Goal: Task Accomplishment & Management: Manage account settings

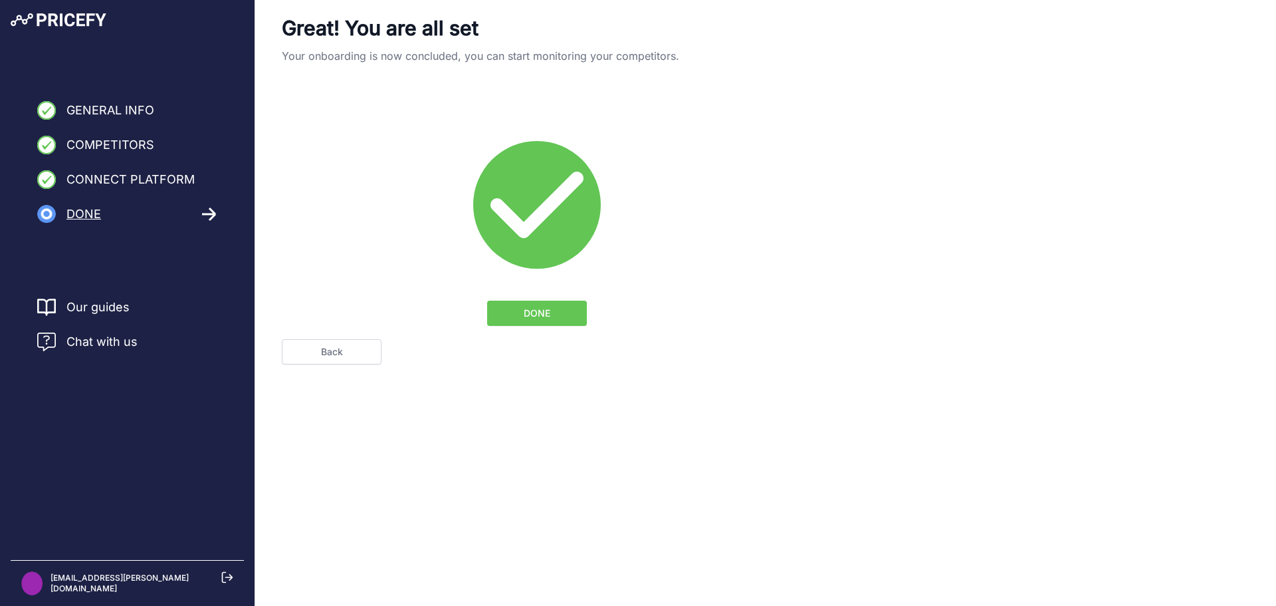
click at [539, 312] on span "DONE" at bounding box center [537, 312] width 27 height 13
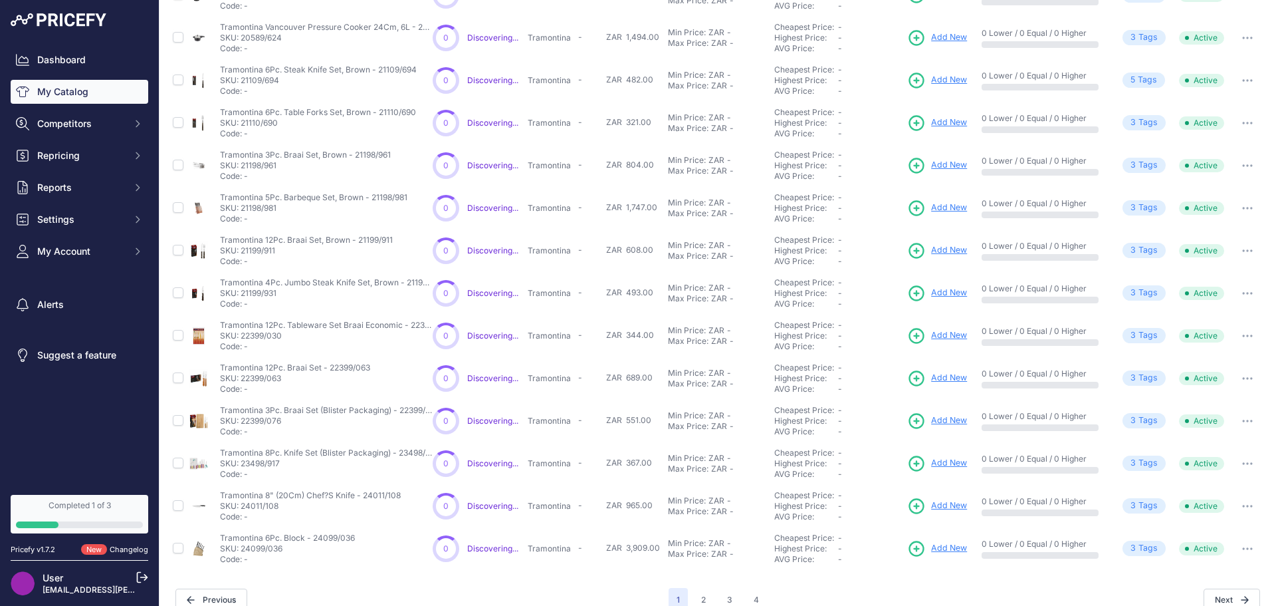
scroll to position [229, 0]
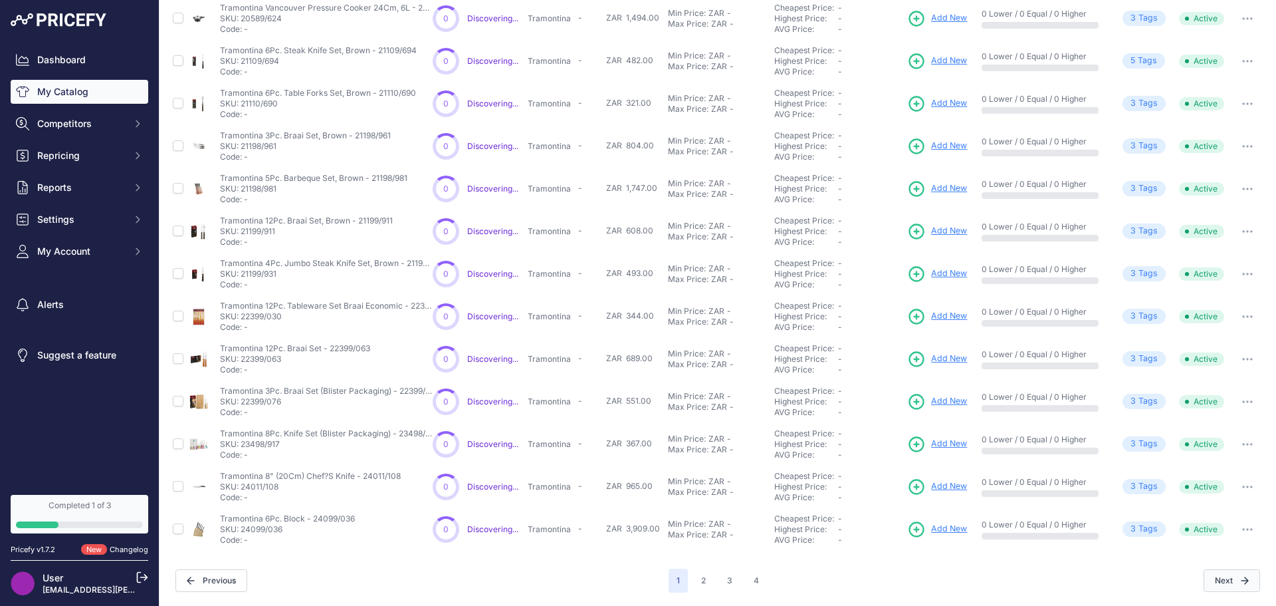
click at [1214, 580] on button "Next" at bounding box center [1232, 580] width 56 height 23
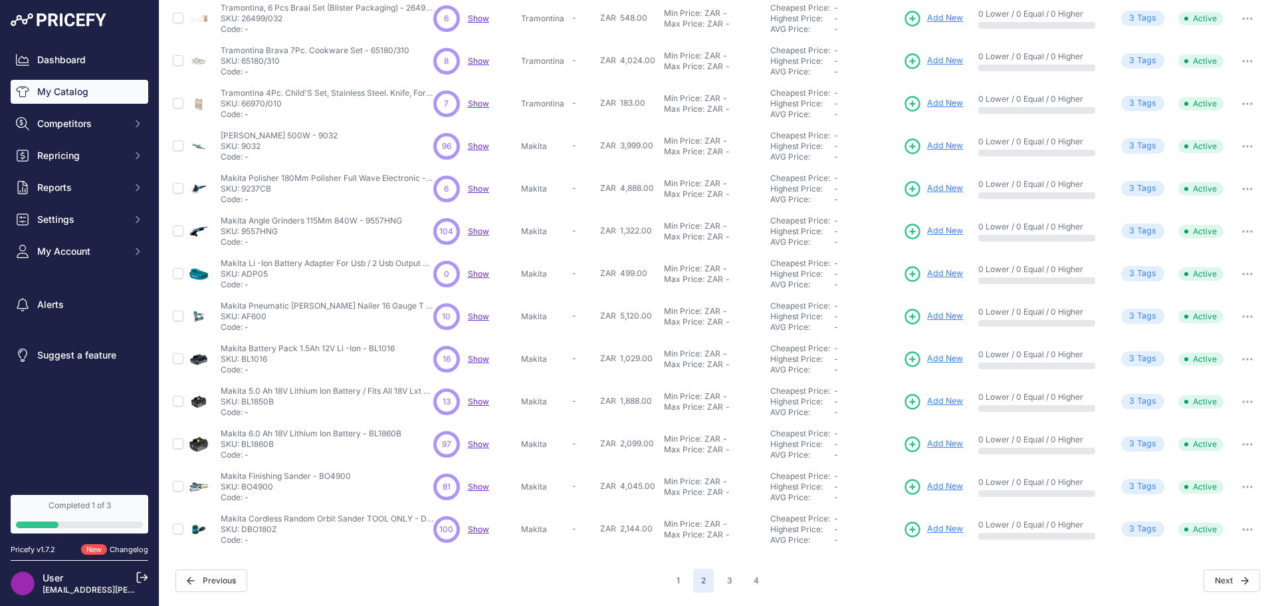
scroll to position [193, 0]
click at [669, 576] on button "1" at bounding box center [678, 580] width 19 height 24
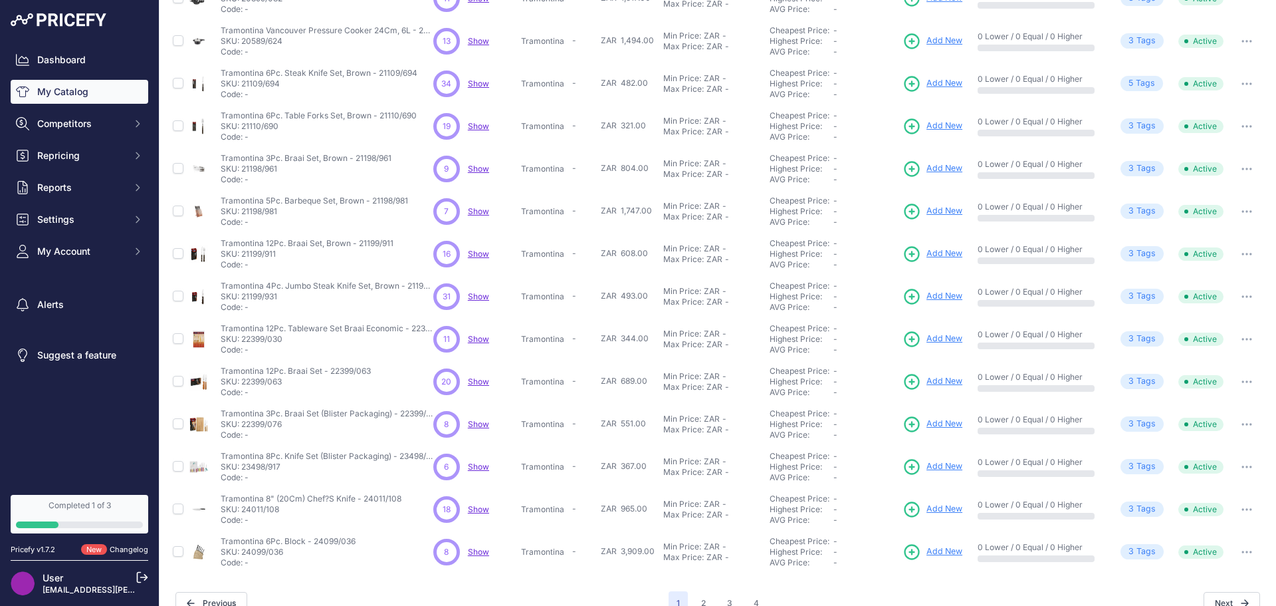
scroll to position [193, 0]
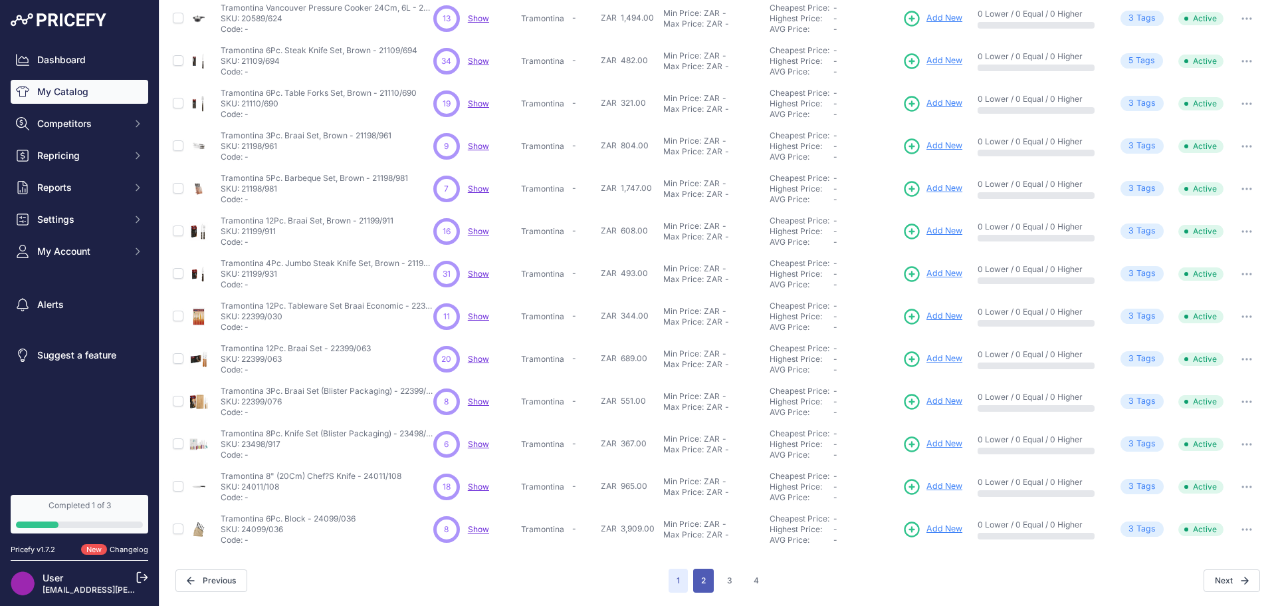
click at [699, 578] on button "2" at bounding box center [703, 580] width 21 height 24
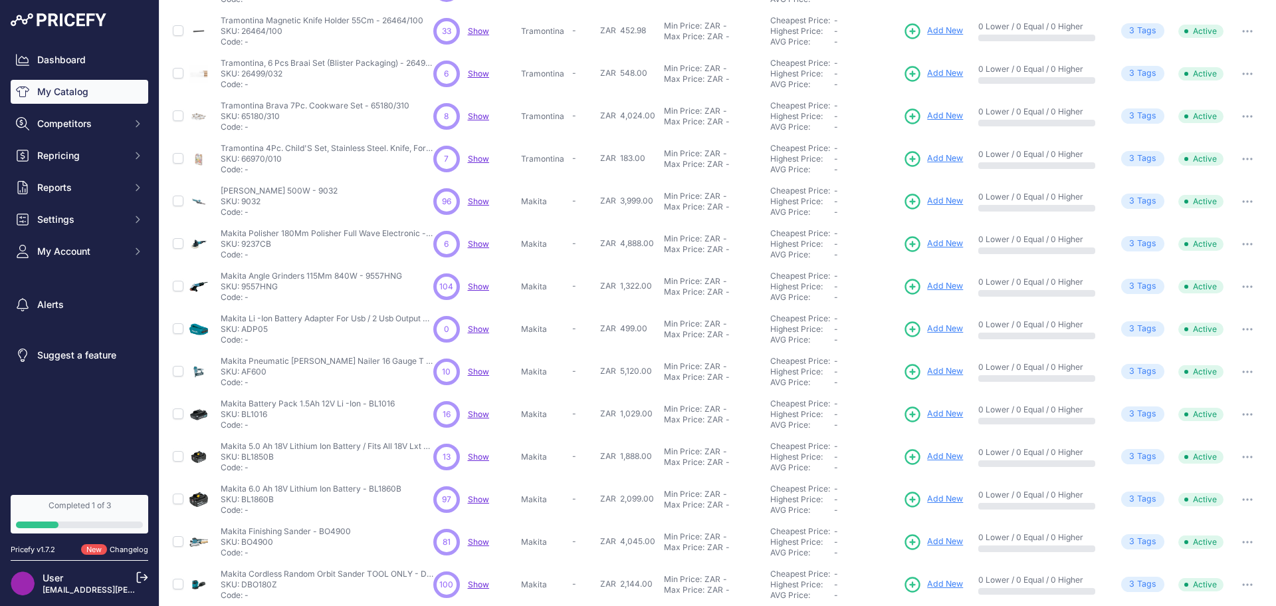
scroll to position [193, 0]
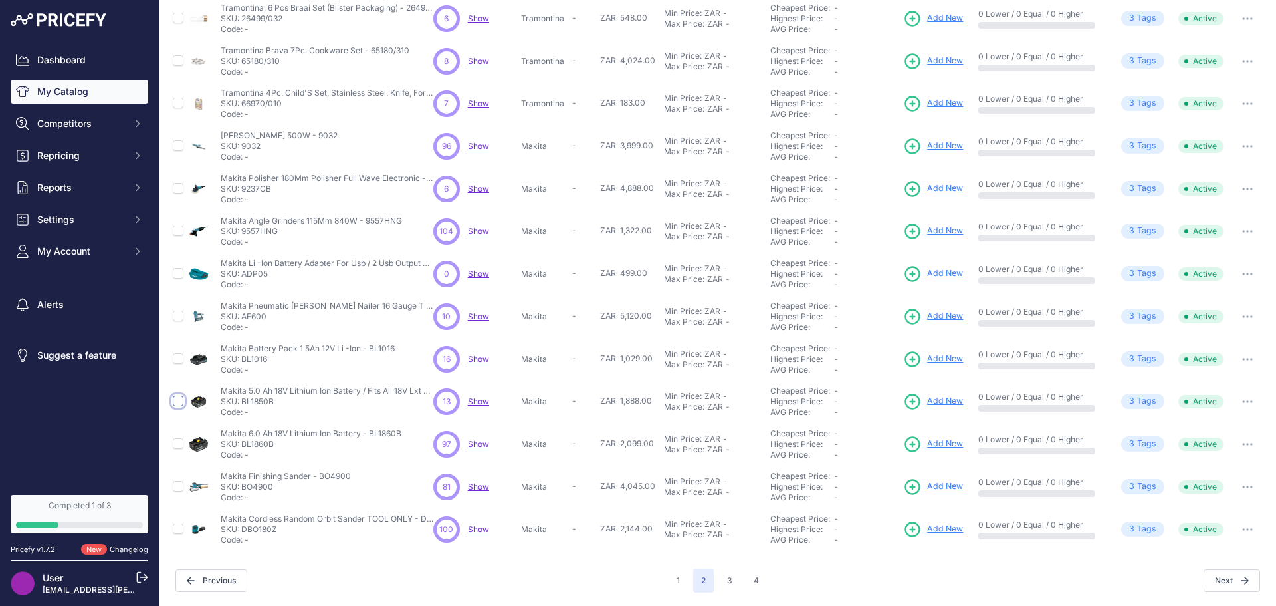
click at [177, 403] on input "checkbox" at bounding box center [178, 400] width 11 height 11
checkbox input "true"
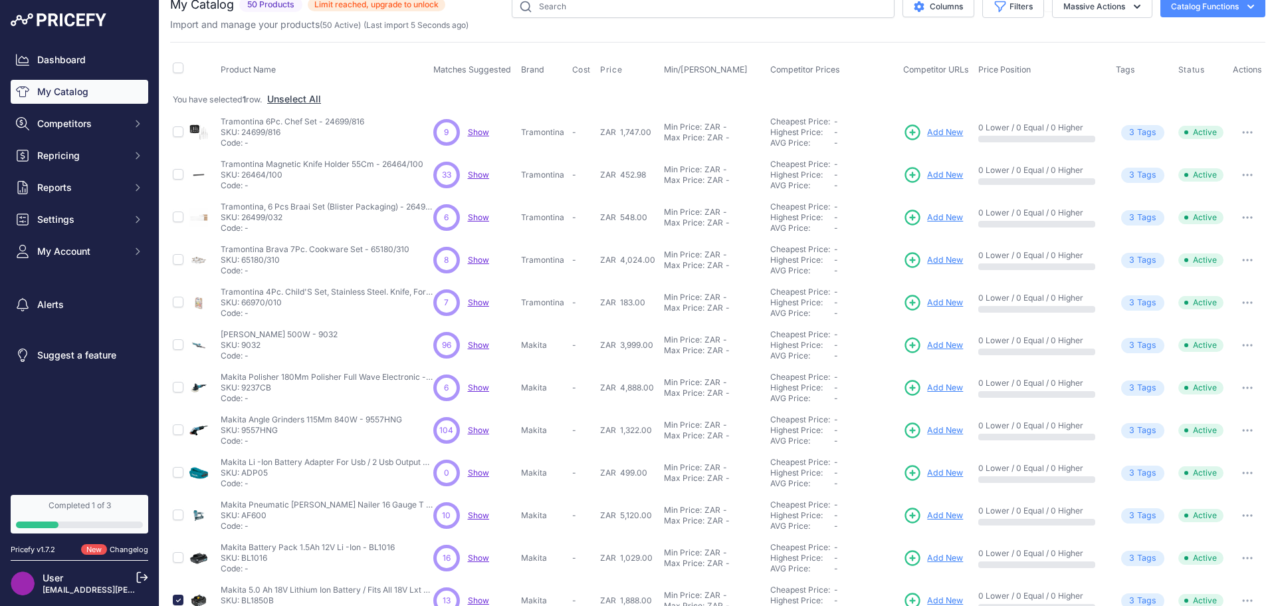
scroll to position [0, 0]
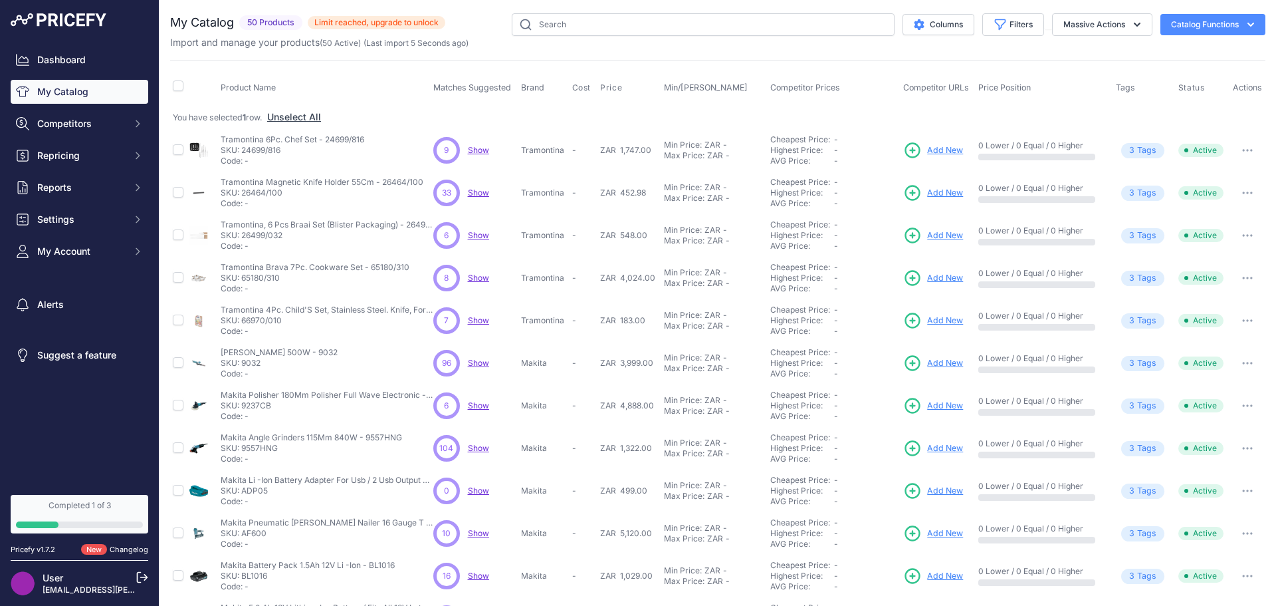
click at [409, 23] on span "Limit reached, upgrade to unlock" at bounding box center [377, 22] width 138 height 13
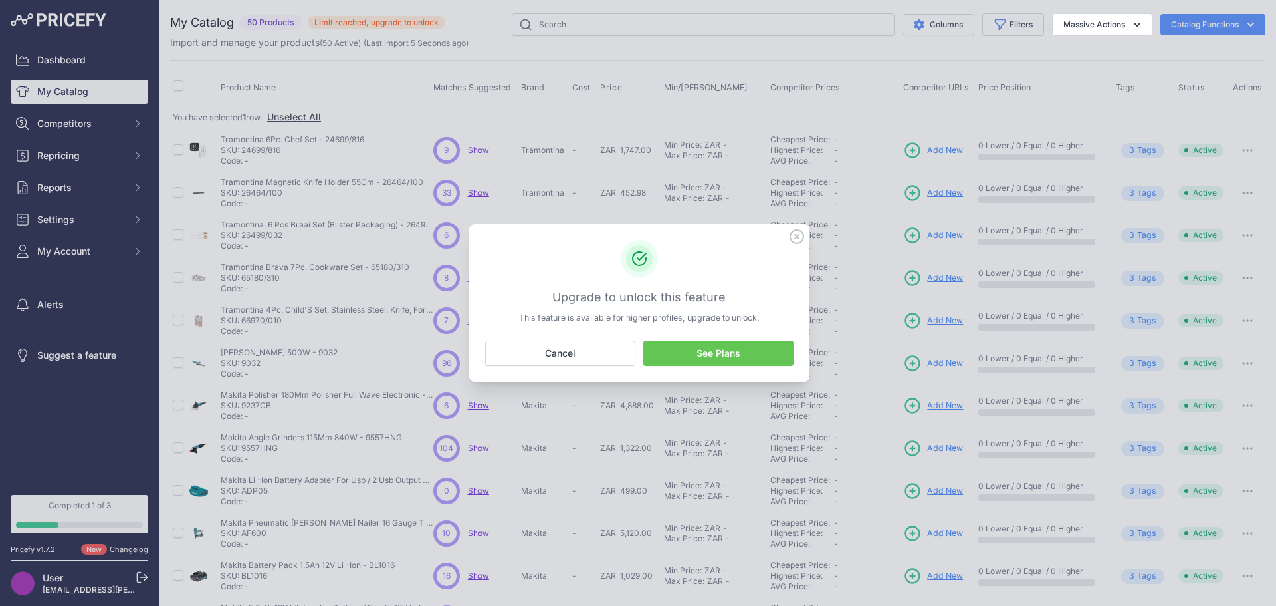
click at [721, 354] on link "See Plans" at bounding box center [718, 352] width 150 height 25
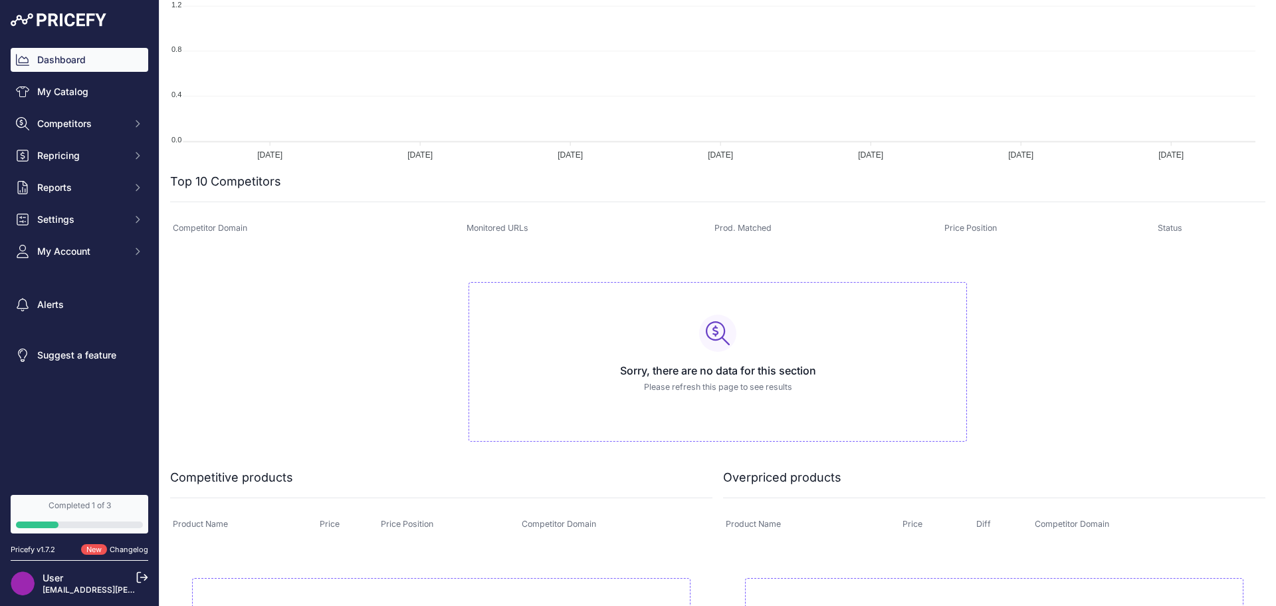
scroll to position [266, 0]
click at [226, 231] on span "Competitor Domain" at bounding box center [210, 230] width 74 height 10
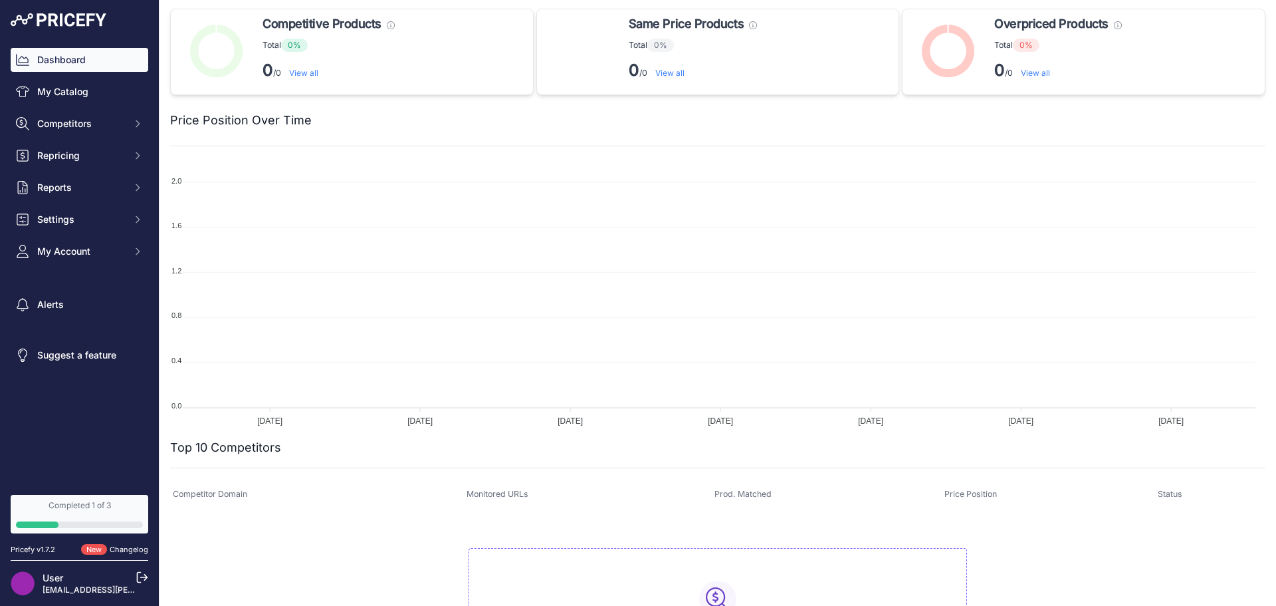
scroll to position [0, 0]
click at [69, 126] on span "Competitors" at bounding box center [80, 123] width 87 height 13
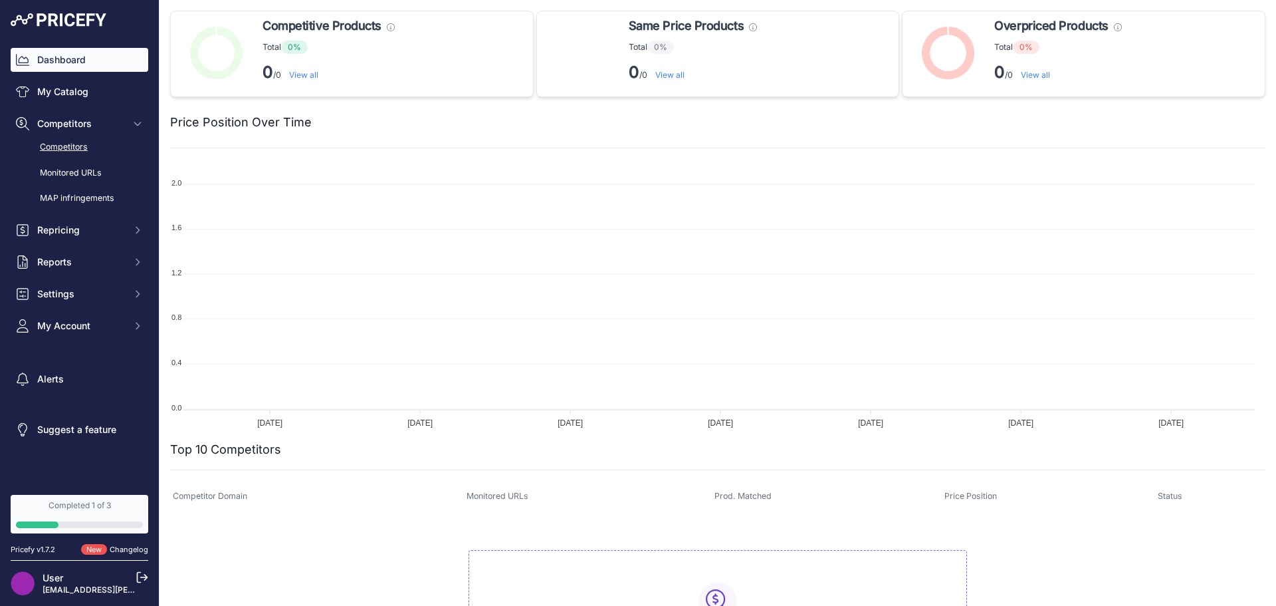
click at [74, 146] on link "Competitors" at bounding box center [80, 147] width 138 height 23
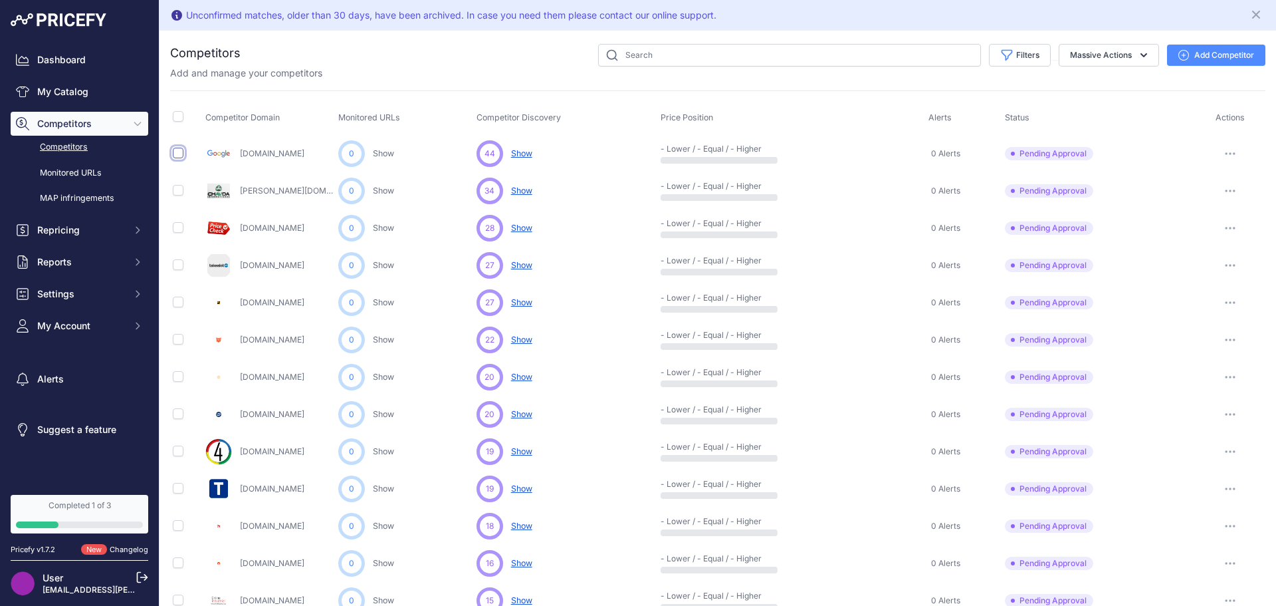
click at [179, 156] on input "checkbox" at bounding box center [178, 153] width 11 height 11
checkbox input "true"
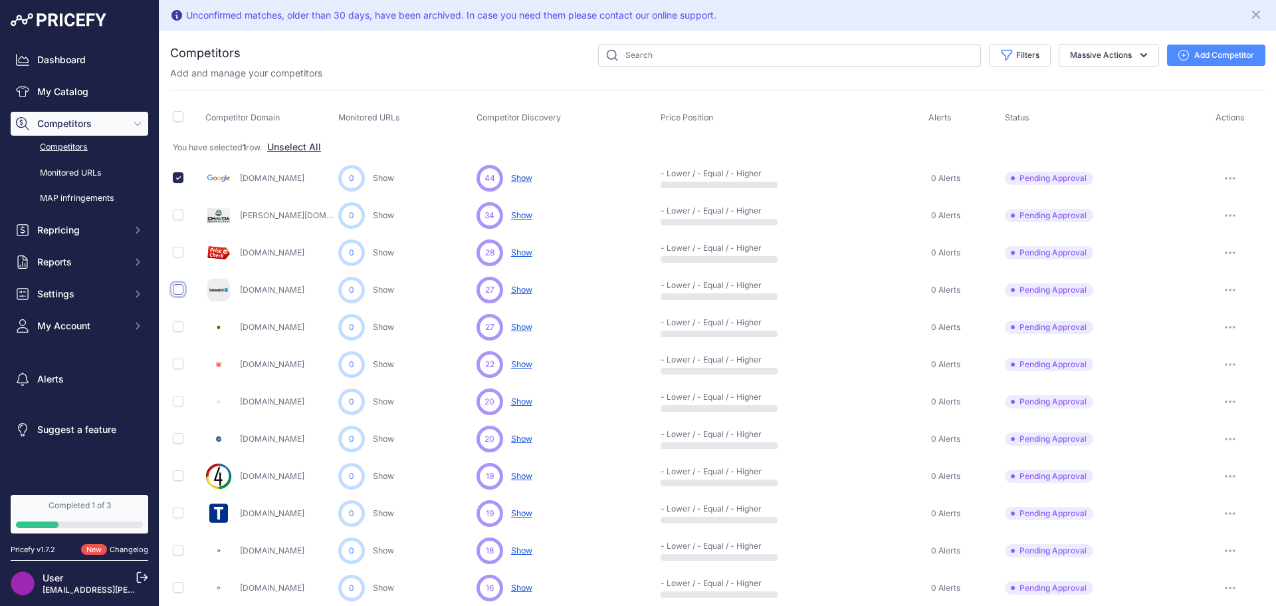
click at [178, 292] on input "checkbox" at bounding box center [178, 289] width 11 height 11
checkbox input "true"
click at [176, 328] on input "checkbox" at bounding box center [178, 326] width 11 height 11
checkbox input "true"
click at [177, 360] on input "checkbox" at bounding box center [178, 363] width 11 height 11
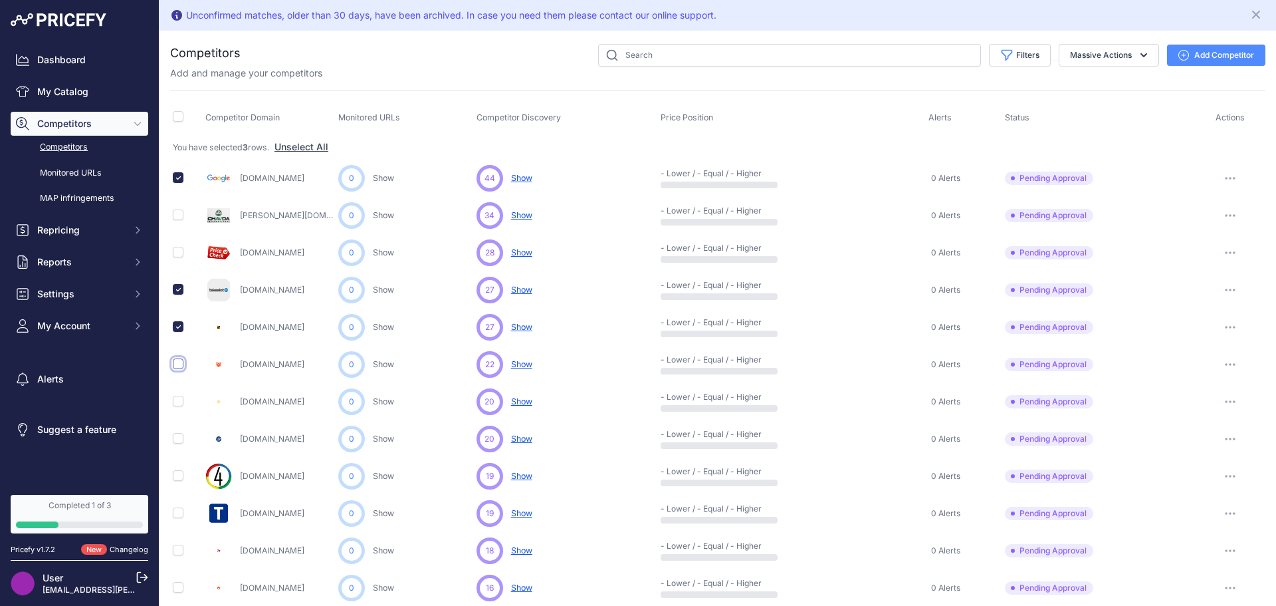
checkbox input "true"
click at [179, 476] on input "checkbox" at bounding box center [178, 475] width 11 height 11
checkbox input "true"
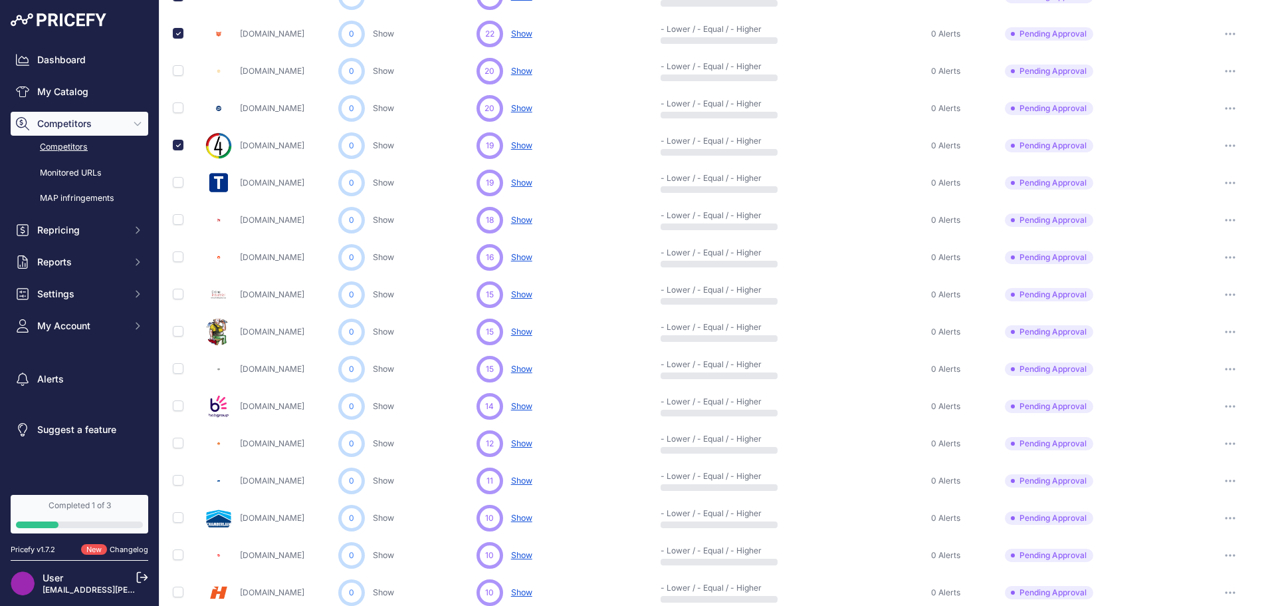
scroll to position [332, 0]
click at [174, 366] on input "checkbox" at bounding box center [178, 366] width 11 height 11
checkbox input "true"
click at [176, 403] on input "checkbox" at bounding box center [178, 403] width 11 height 11
checkbox input "true"
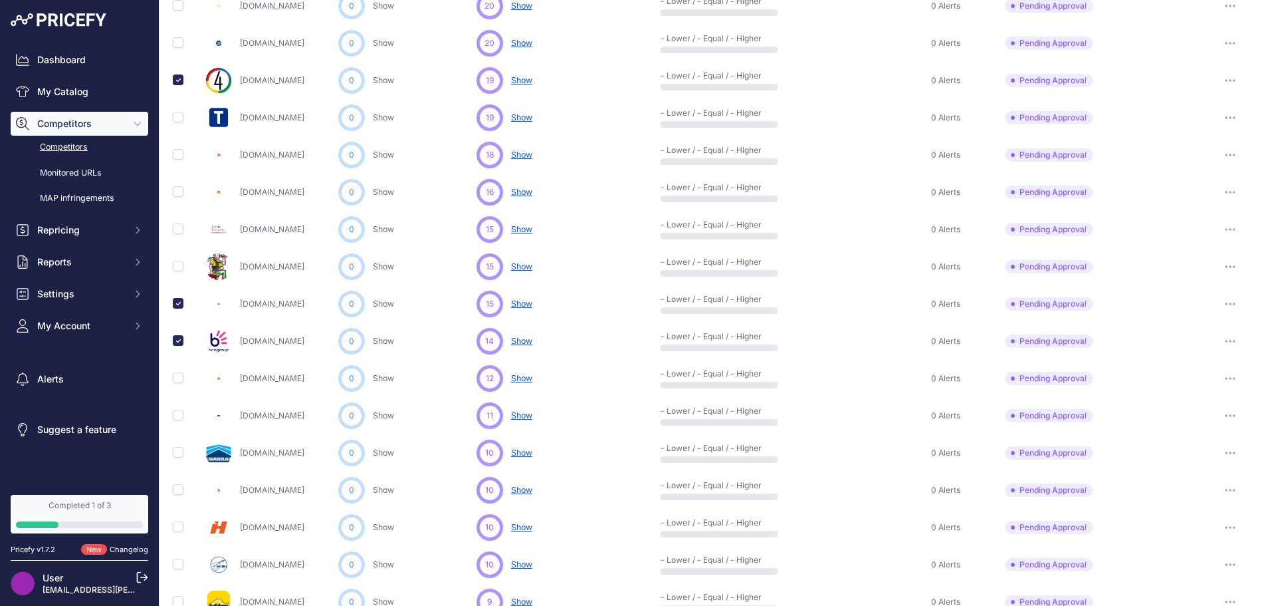
scroll to position [399, 0]
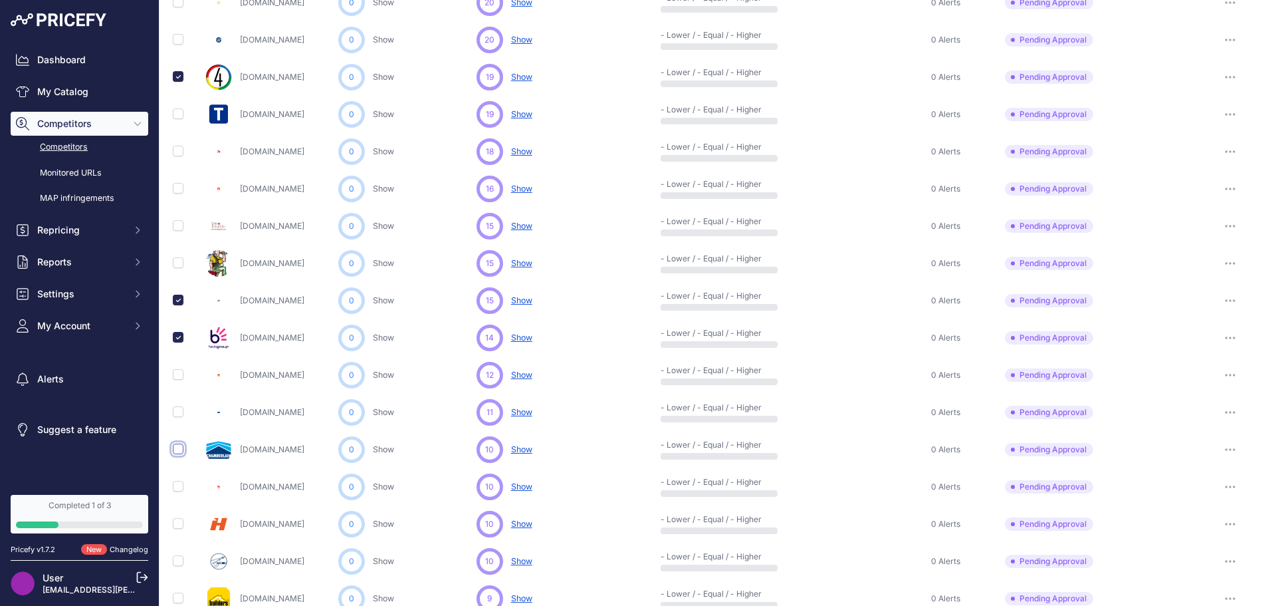
click at [177, 448] on input "checkbox" at bounding box center [178, 448] width 11 height 11
checkbox input "true"
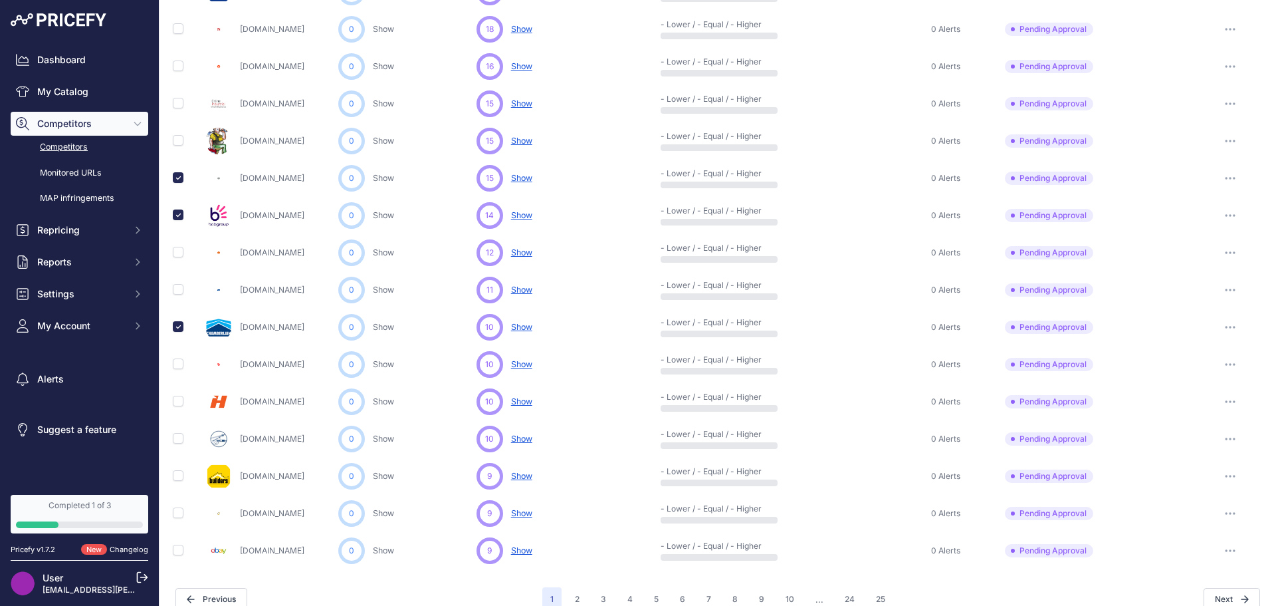
scroll to position [540, 0]
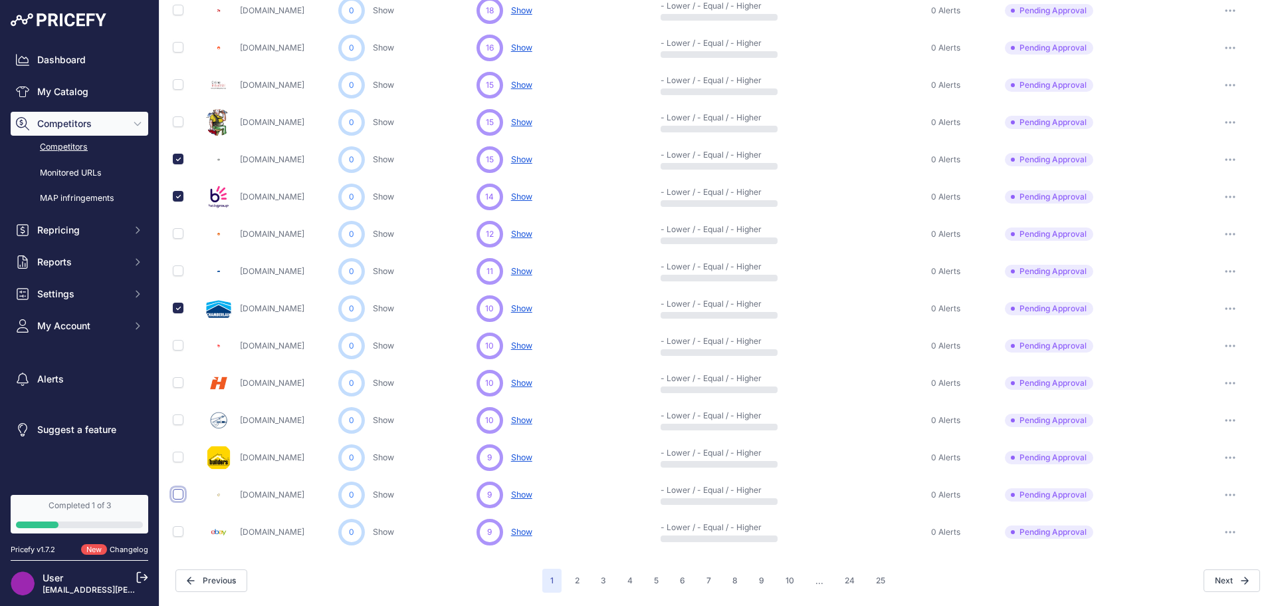
click at [179, 498] on input "checkbox" at bounding box center [178, 494] width 11 height 11
checkbox input "true"
click at [178, 459] on input "checkbox" at bounding box center [178, 456] width 11 height 11
checkbox input "true"
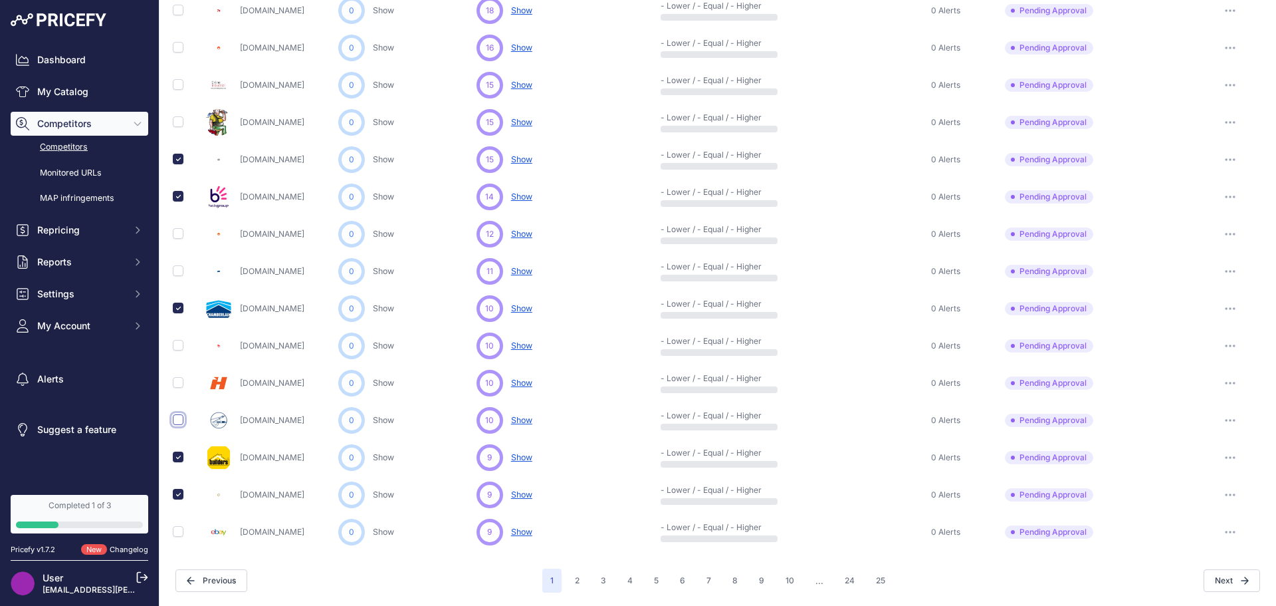
click at [179, 417] on input "checkbox" at bounding box center [178, 419] width 11 height 11
checkbox input "true"
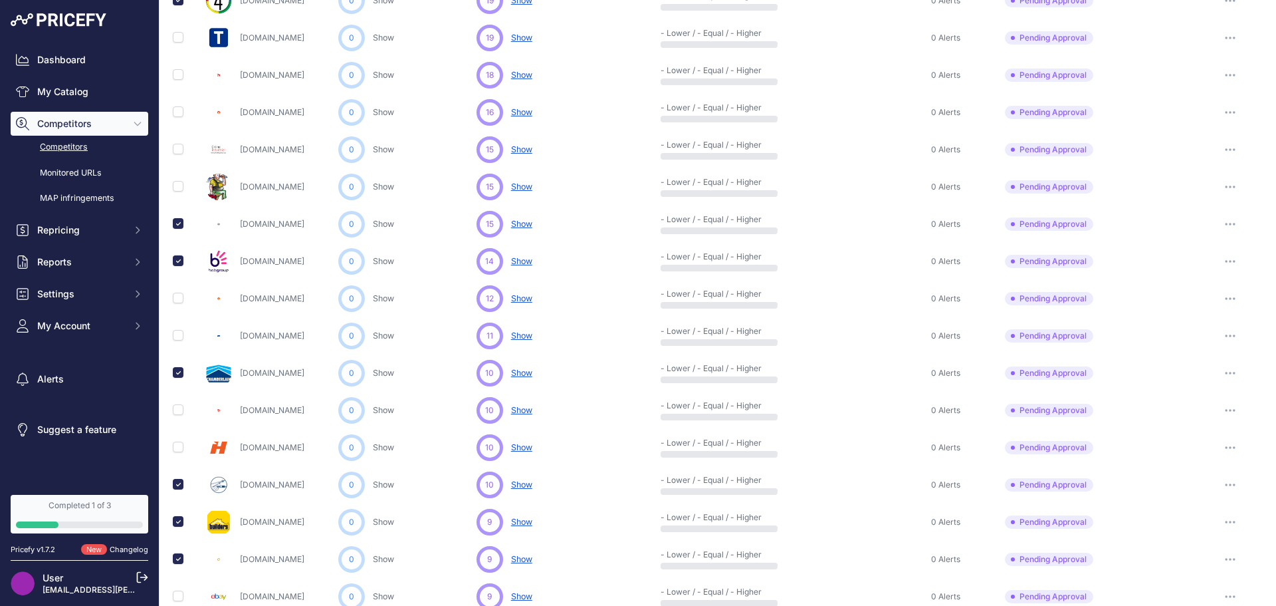
scroll to position [473, 0]
click at [178, 336] on input "checkbox" at bounding box center [178, 337] width 11 height 11
checkbox input "true"
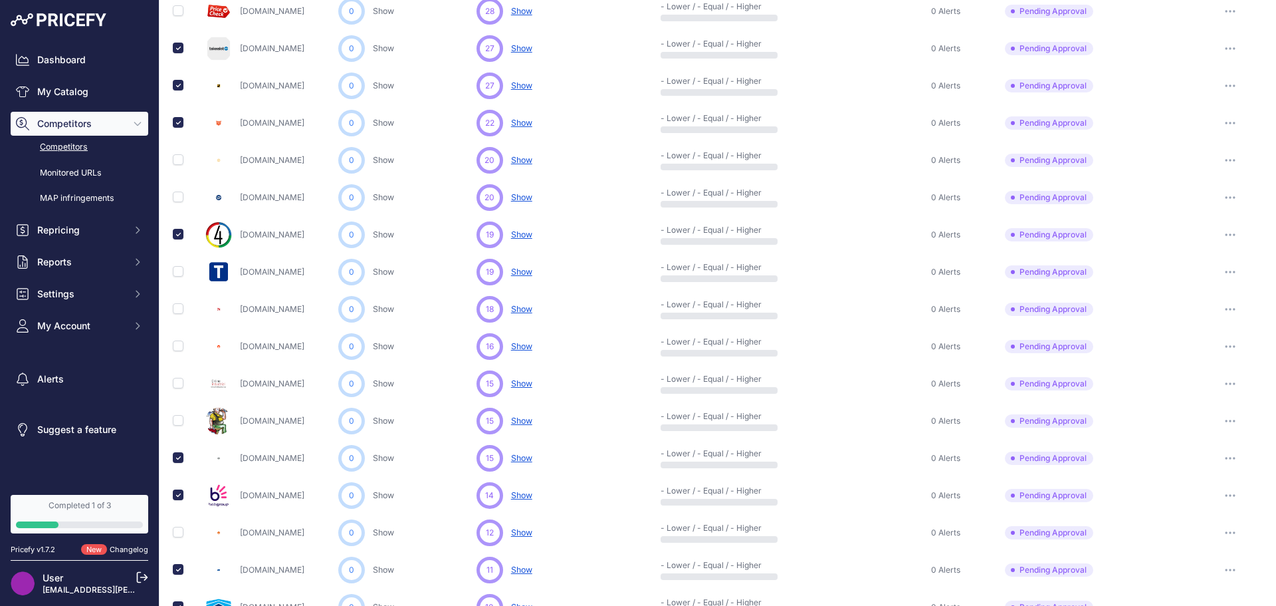
scroll to position [208, 0]
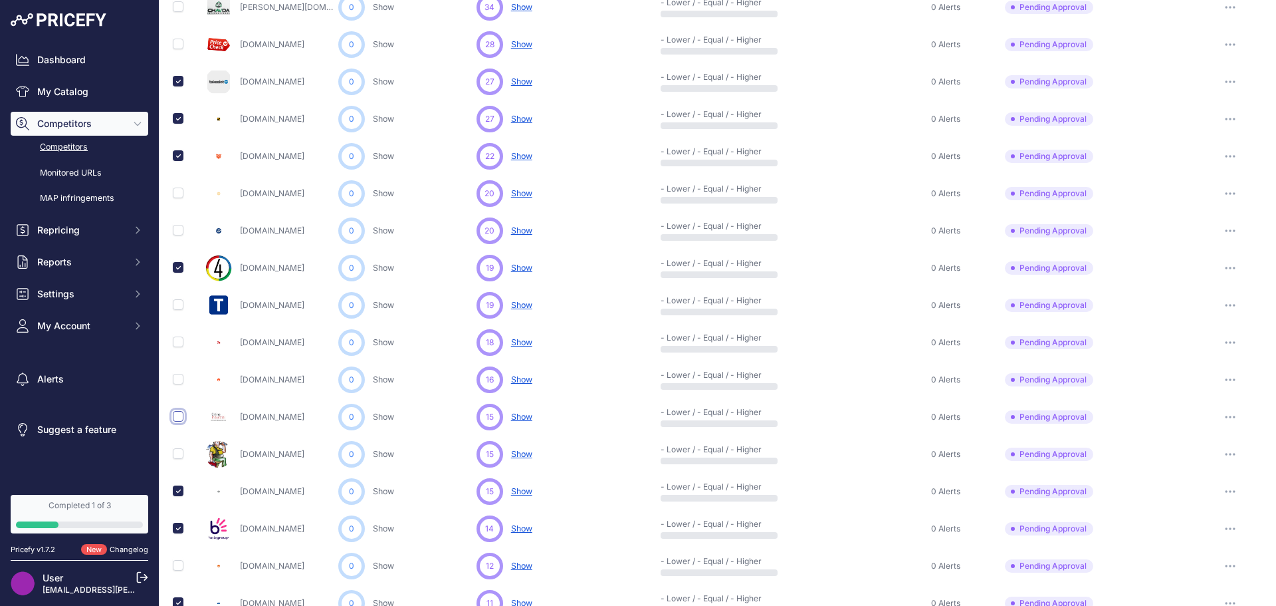
click at [181, 416] on input "checkbox" at bounding box center [178, 416] width 11 height 11
checkbox input "true"
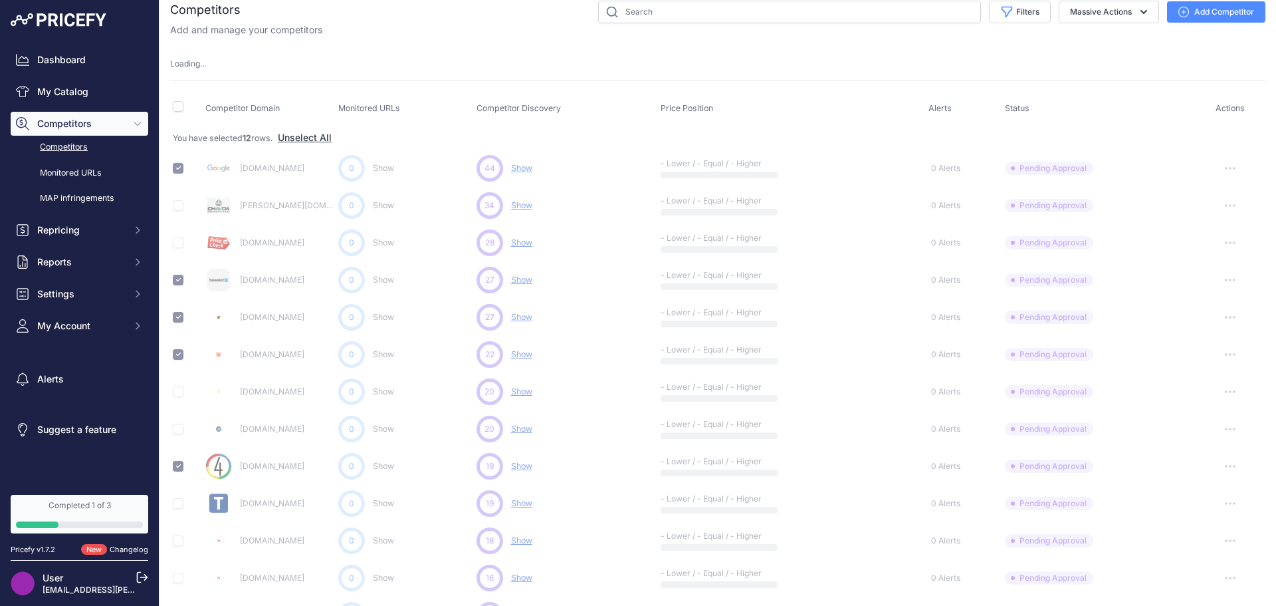
scroll to position [43, 0]
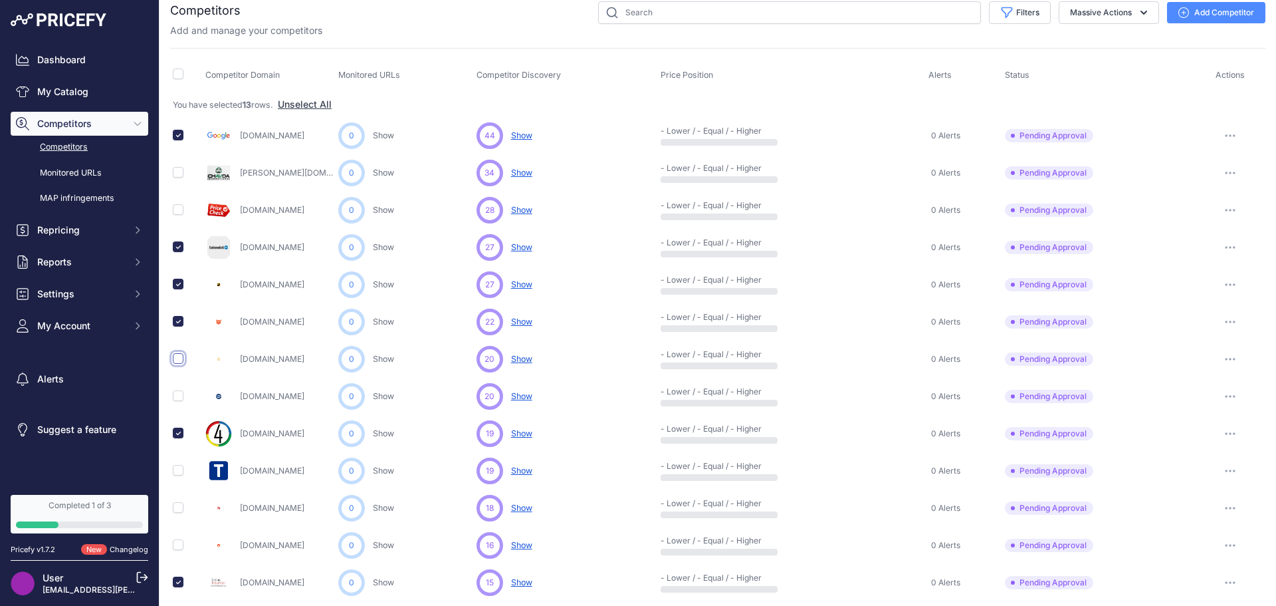
click at [178, 356] on input "checkbox" at bounding box center [178, 358] width 11 height 11
checkbox input "true"
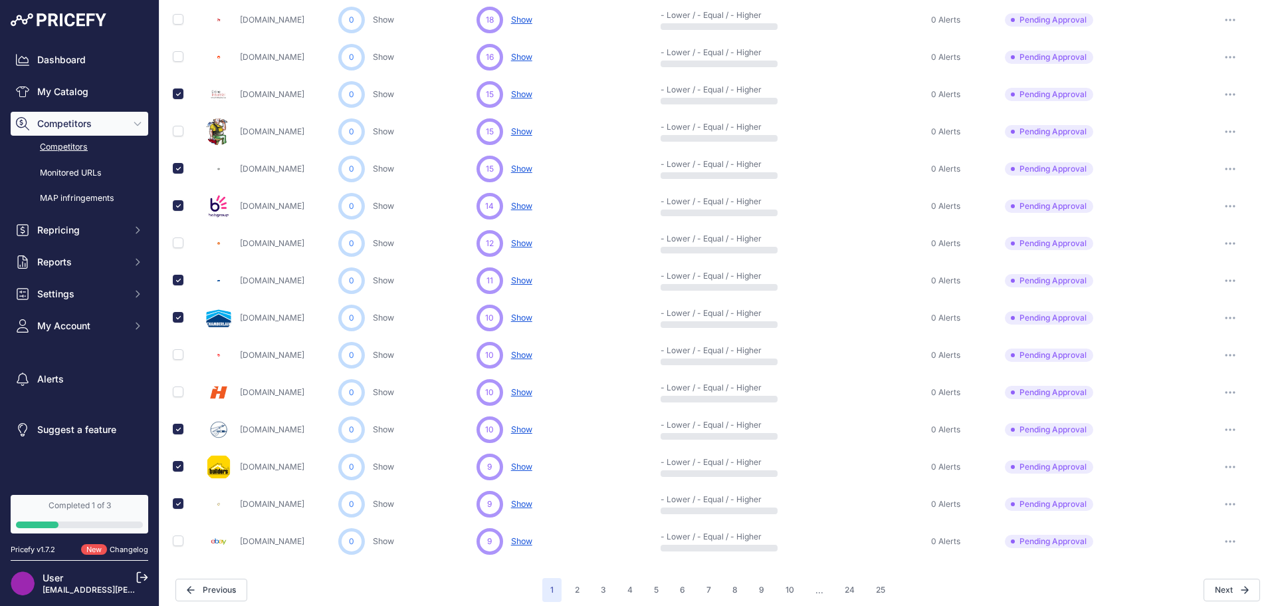
scroll to position [540, 0]
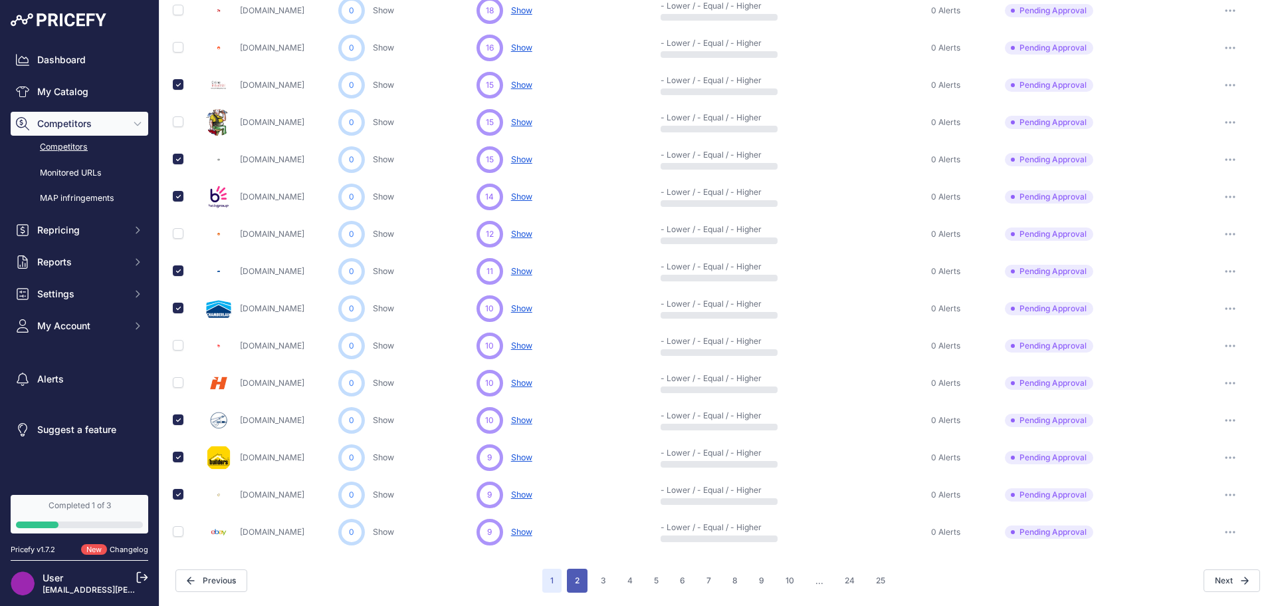
click at [577, 580] on button "2" at bounding box center [577, 580] width 21 height 24
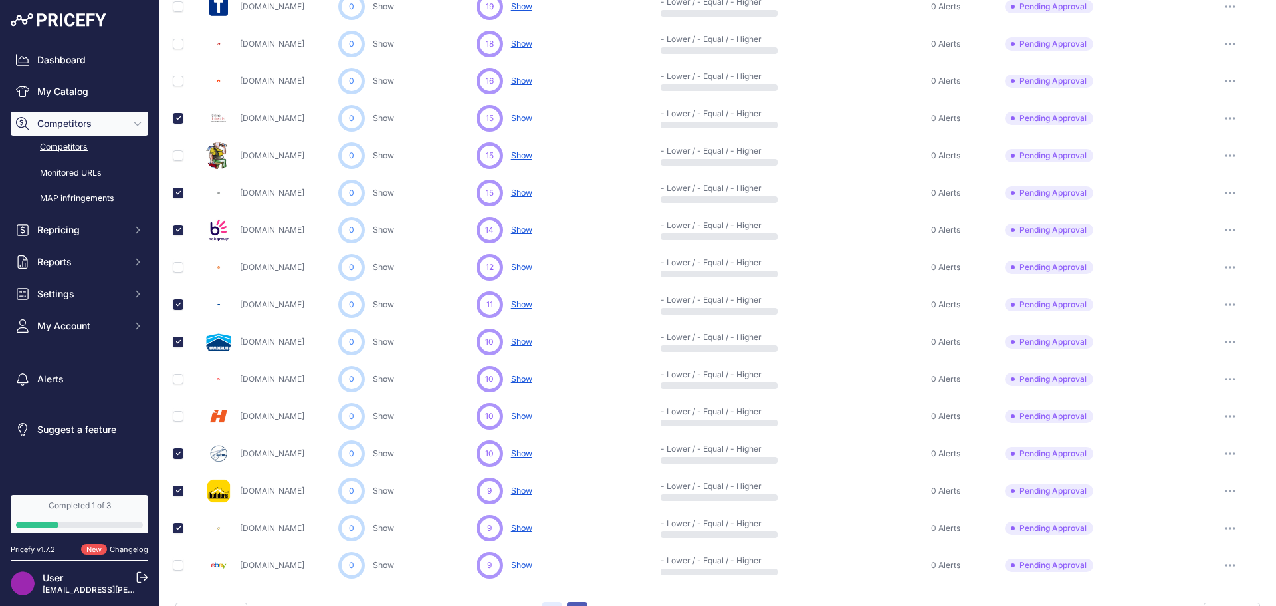
scroll to position [573, 0]
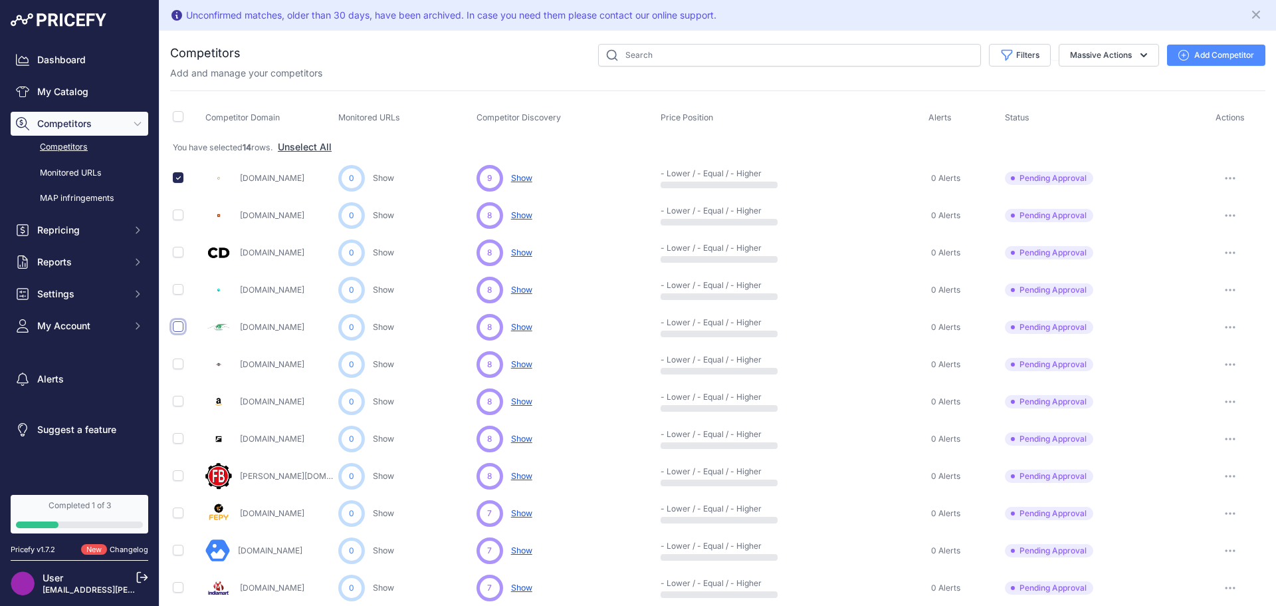
click at [178, 328] on input "checkbox" at bounding box center [178, 326] width 11 height 11
checkbox input "true"
click at [182, 400] on input "checkbox" at bounding box center [178, 400] width 11 height 11
checkbox input "true"
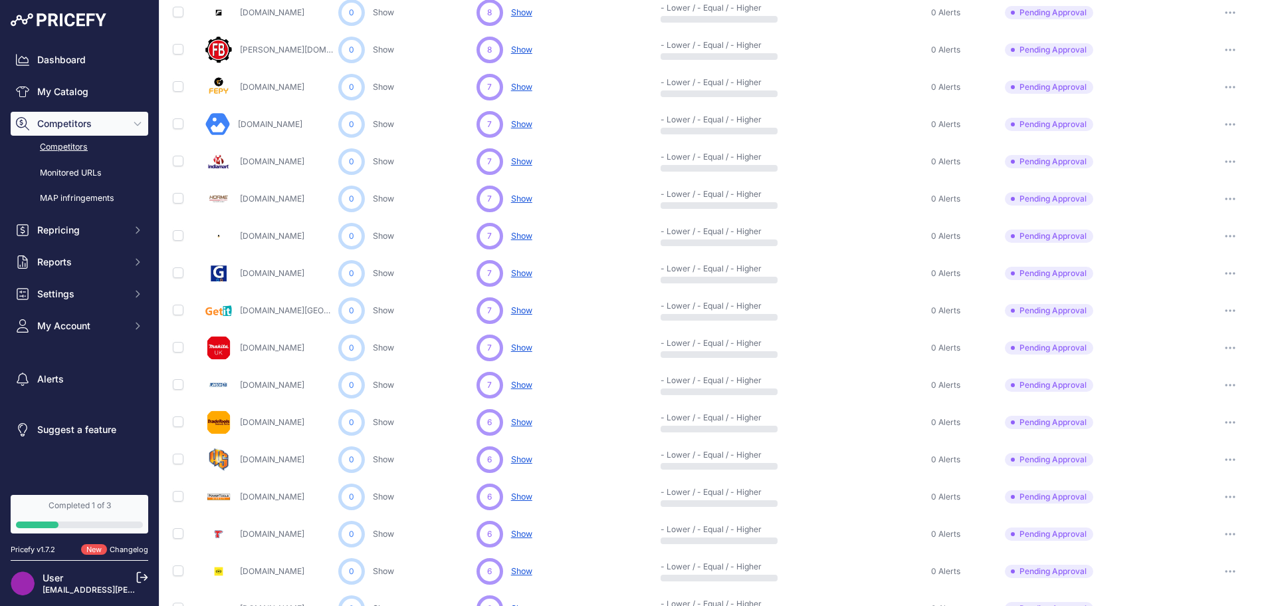
scroll to position [540, 0]
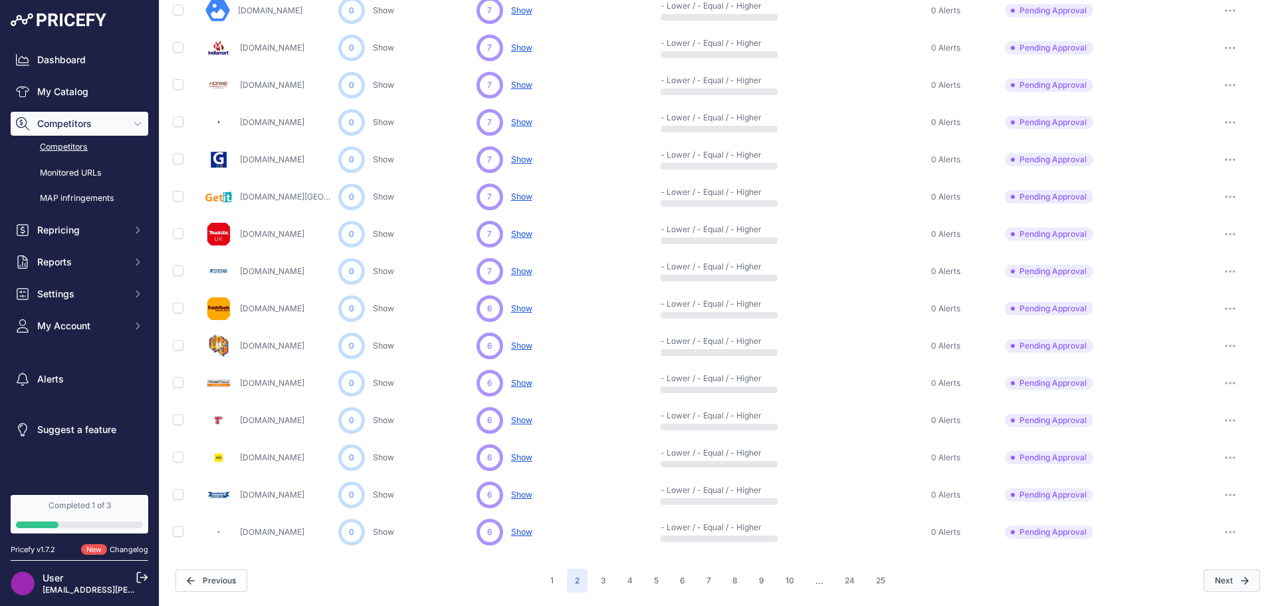
click at [1232, 585] on button "Next" at bounding box center [1232, 580] width 56 height 23
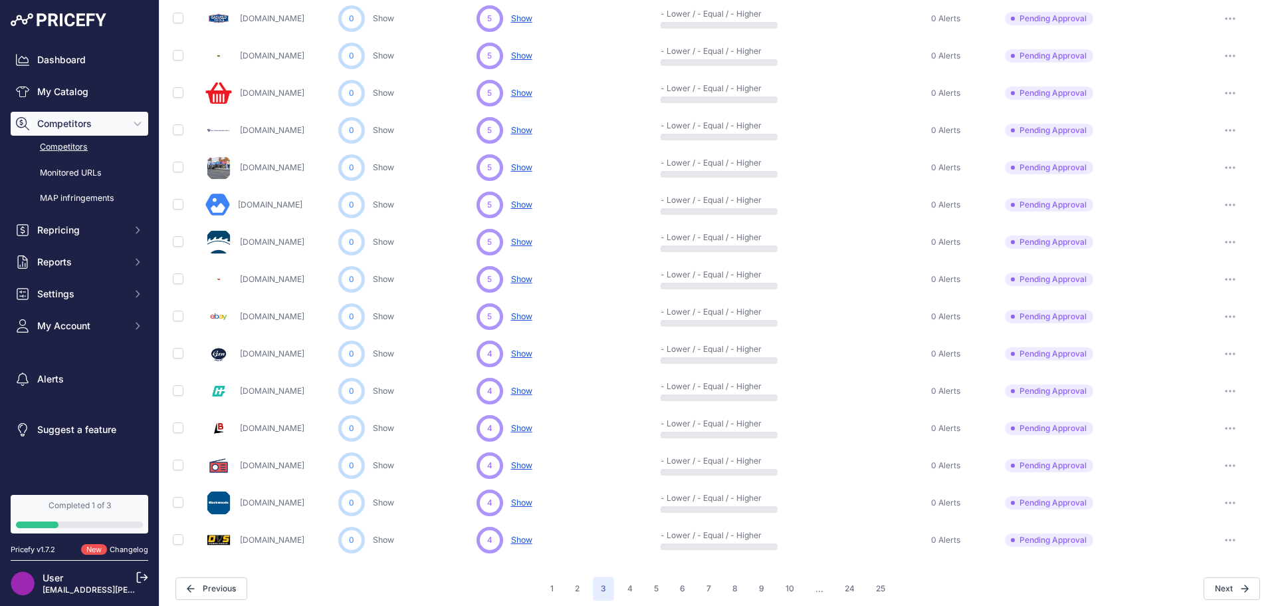
scroll to position [540, 0]
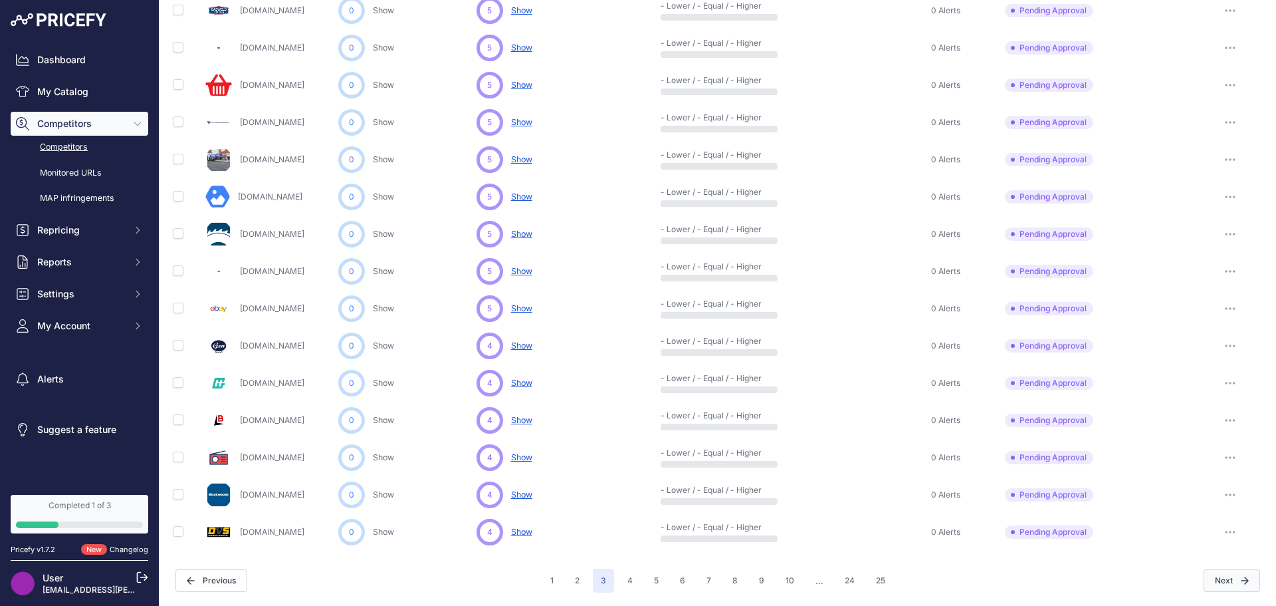
click at [1219, 578] on button "Next" at bounding box center [1232, 580] width 56 height 23
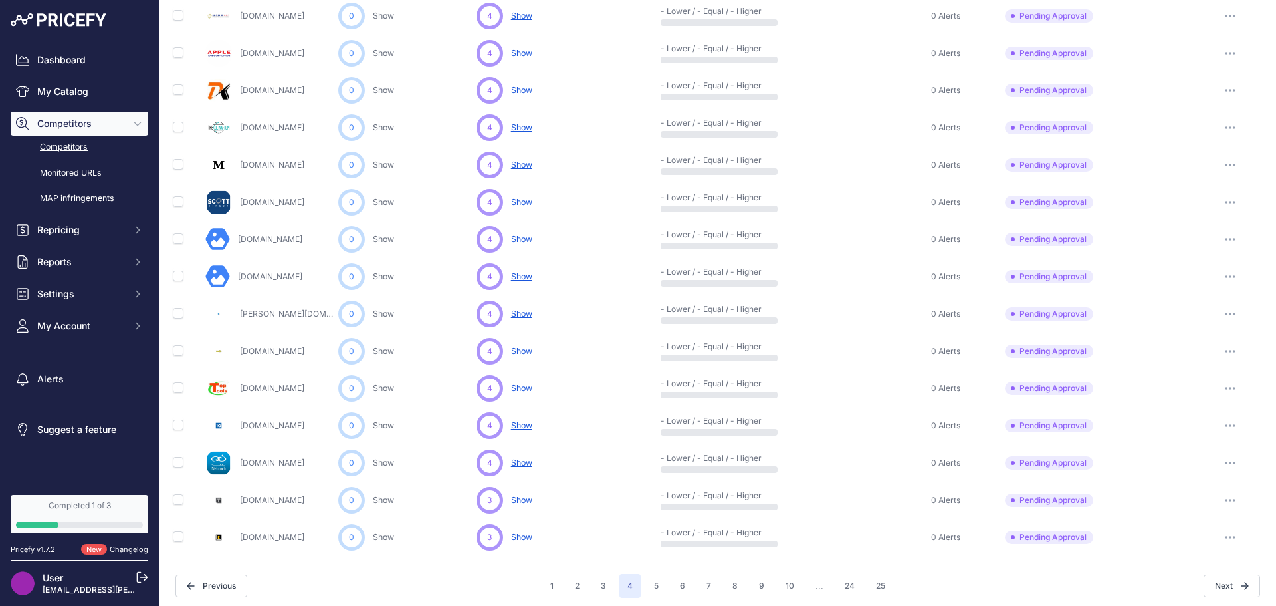
scroll to position [540, 0]
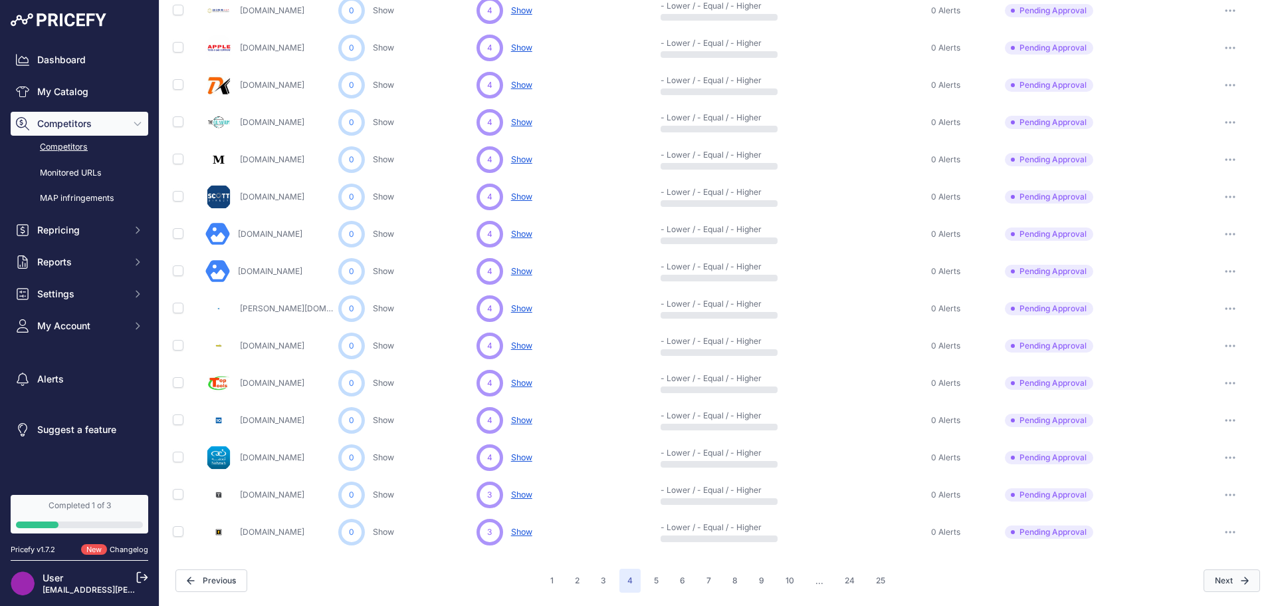
click at [1241, 582] on icon "button" at bounding box center [1245, 580] width 8 height 8
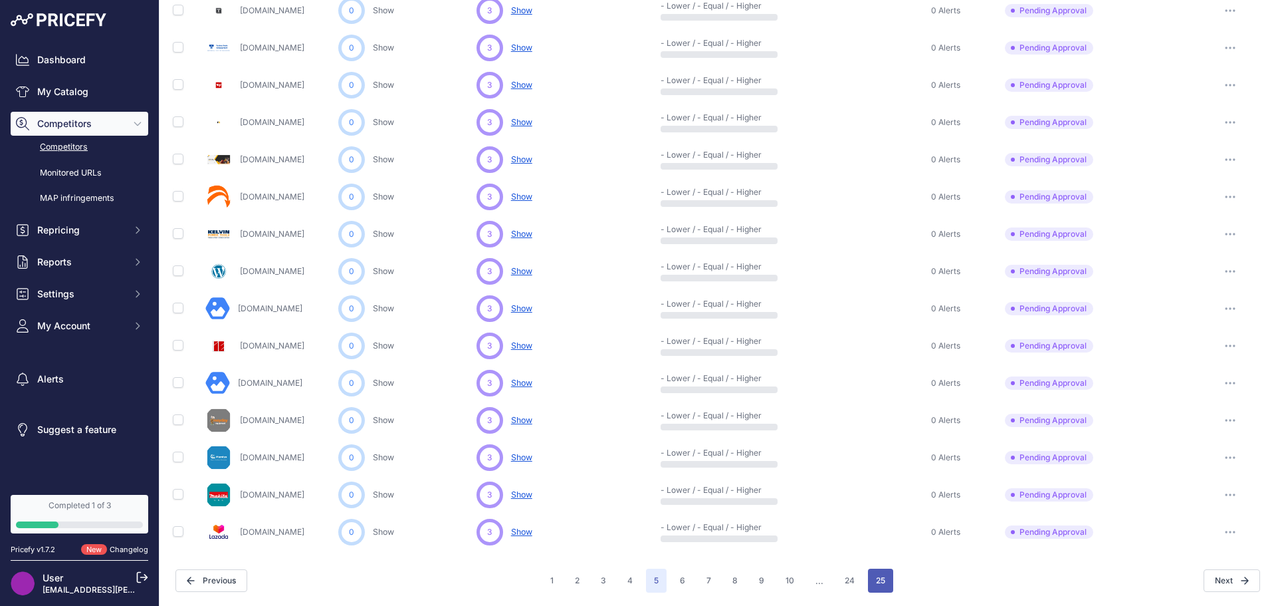
scroll to position [540, 0]
click at [871, 574] on button "25" at bounding box center [880, 580] width 25 height 24
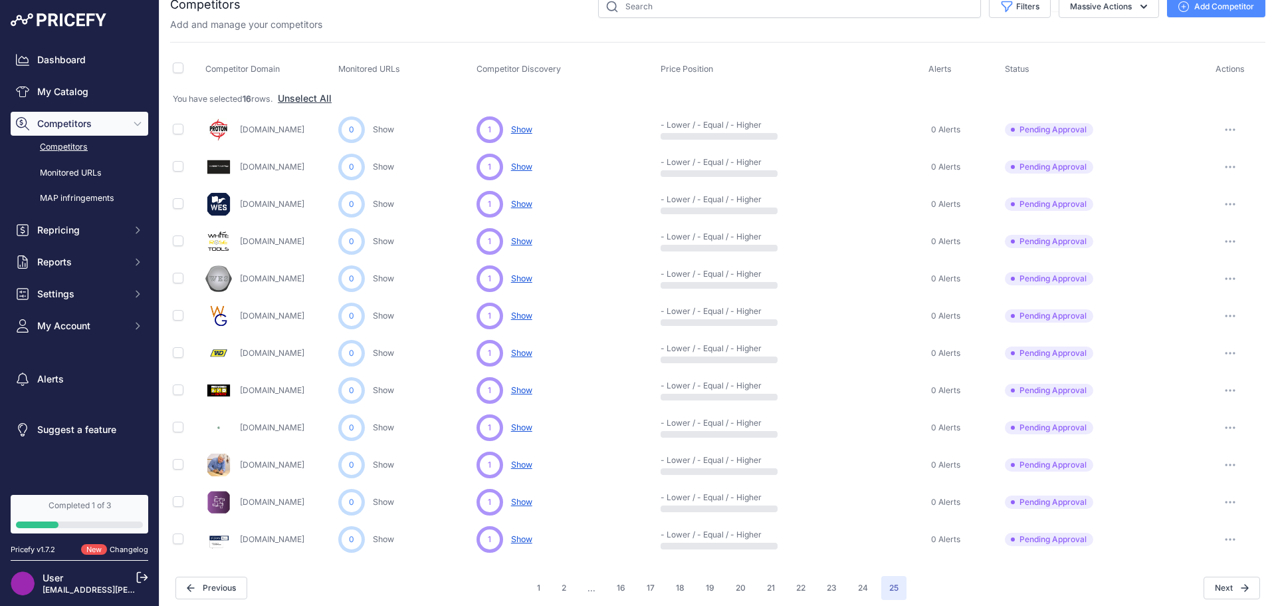
scroll to position [56, 0]
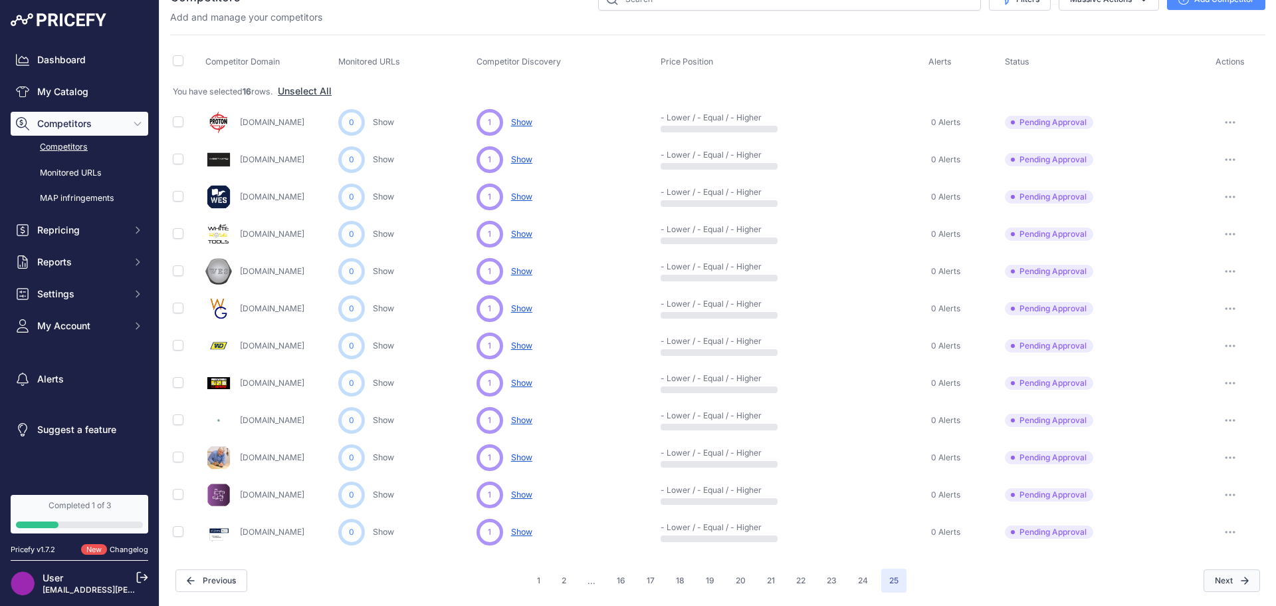
click at [1242, 577] on icon at bounding box center [1245, 580] width 7 height 7
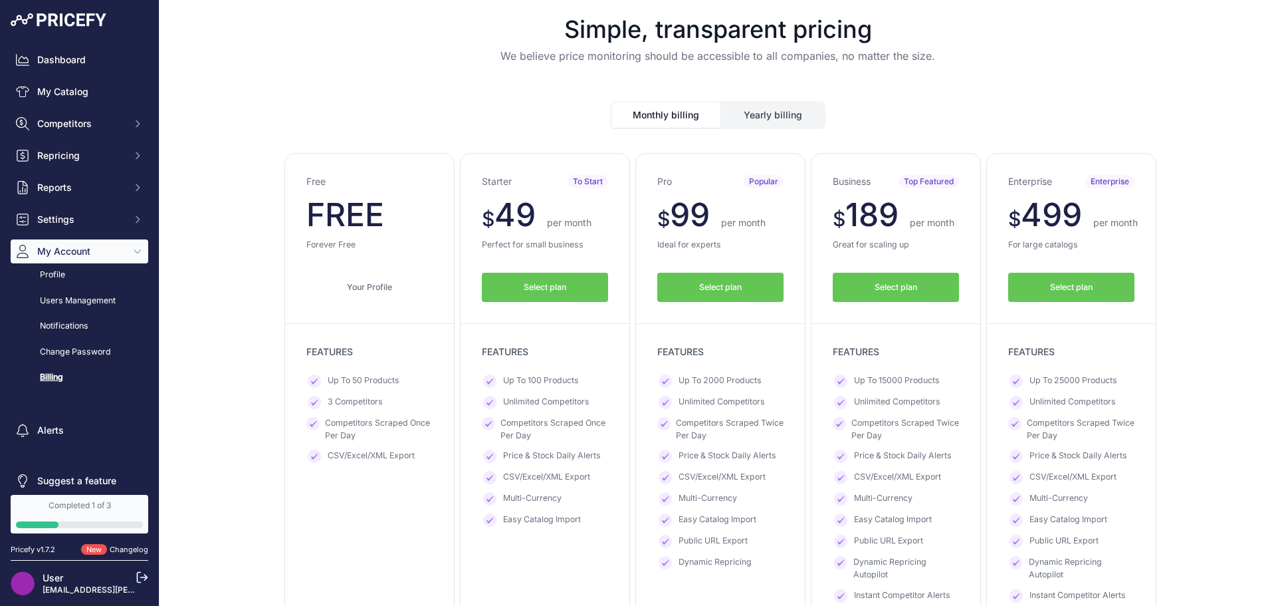
click at [729, 281] on span "Select plan" at bounding box center [720, 287] width 43 height 13
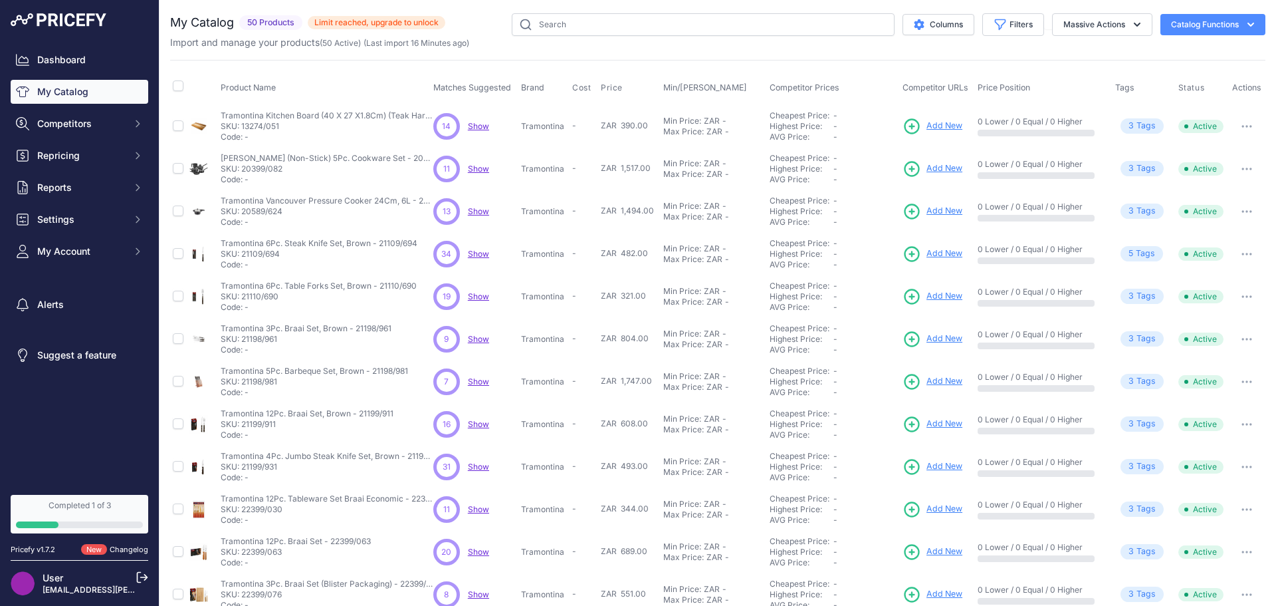
click at [287, 20] on span "50 Products" at bounding box center [270, 22] width 63 height 15
click at [1107, 21] on button "Massive Actions" at bounding box center [1102, 24] width 100 height 23
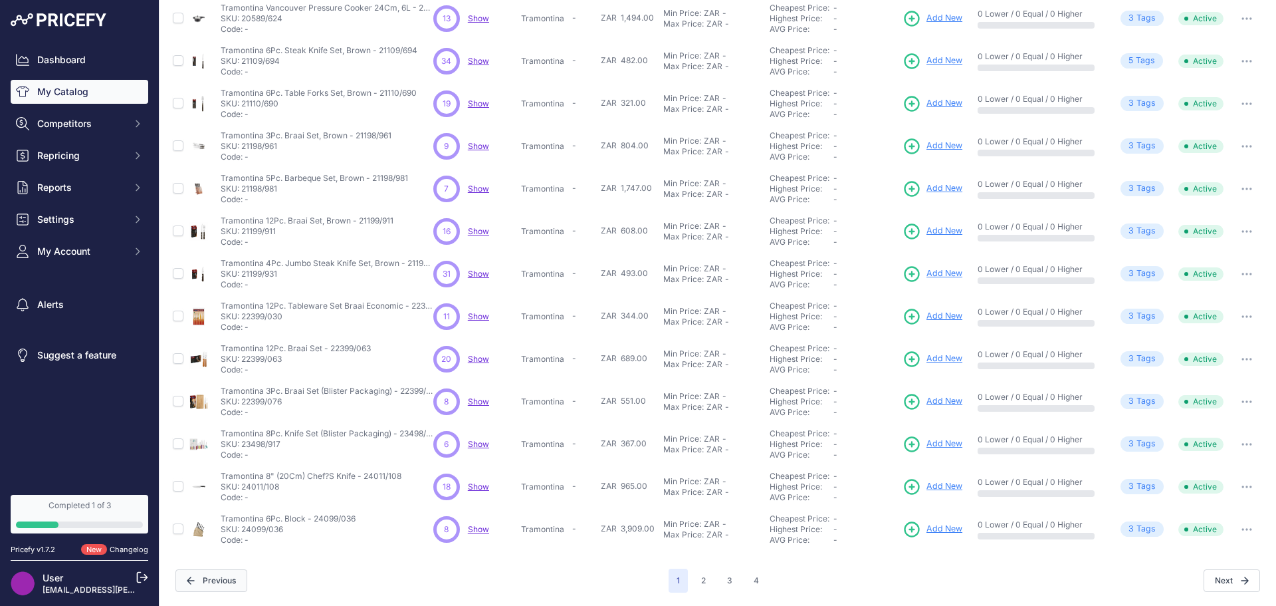
click at [214, 583] on span "Previous" at bounding box center [211, 580] width 72 height 23
click at [194, 581] on icon at bounding box center [191, 580] width 8 height 8
click at [190, 581] on icon at bounding box center [191, 580] width 8 height 8
click at [83, 126] on span "Competitors" at bounding box center [80, 123] width 87 height 13
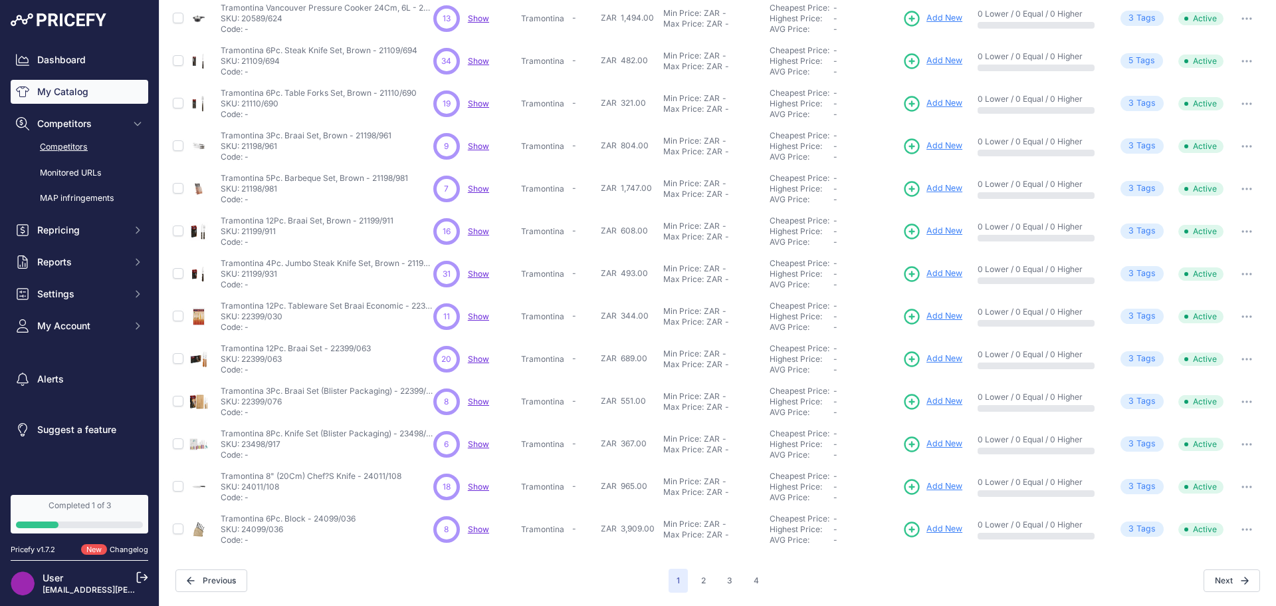
click at [73, 154] on link "Competitors" at bounding box center [80, 147] width 138 height 23
click at [74, 149] on link "Competitors" at bounding box center [80, 147] width 138 height 23
click at [55, 292] on span "Settings" at bounding box center [80, 293] width 87 height 13
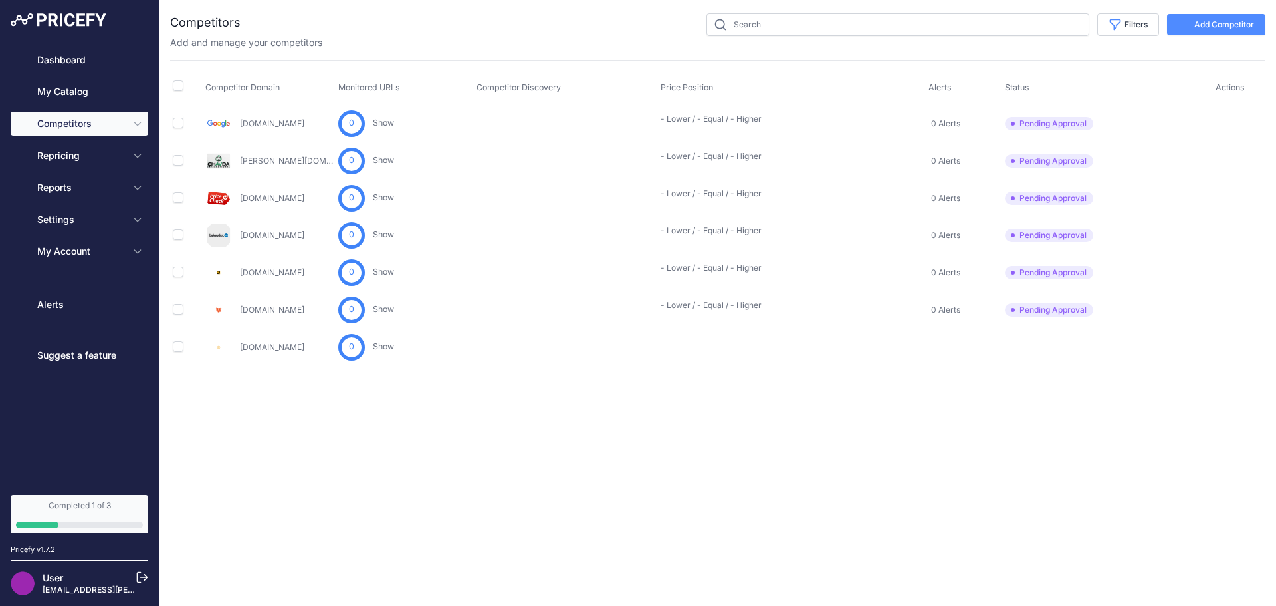
click at [55, 308] on link "Alerts" at bounding box center [80, 304] width 138 height 24
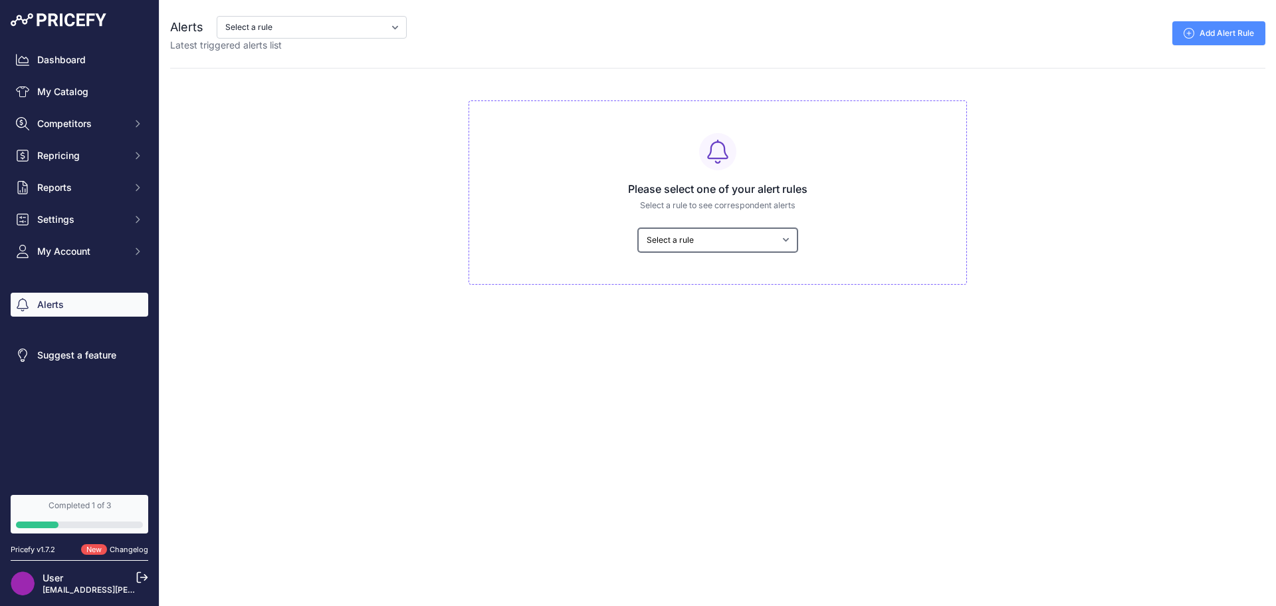
click at [679, 234] on select "Select a rule My competitors are 5% cheaper than me" at bounding box center [718, 240] width 160 height 24
select select "9399"
click at [638, 228] on select "Select a rule My competitors are 5% cheaper than me" at bounding box center [718, 240] width 160 height 24
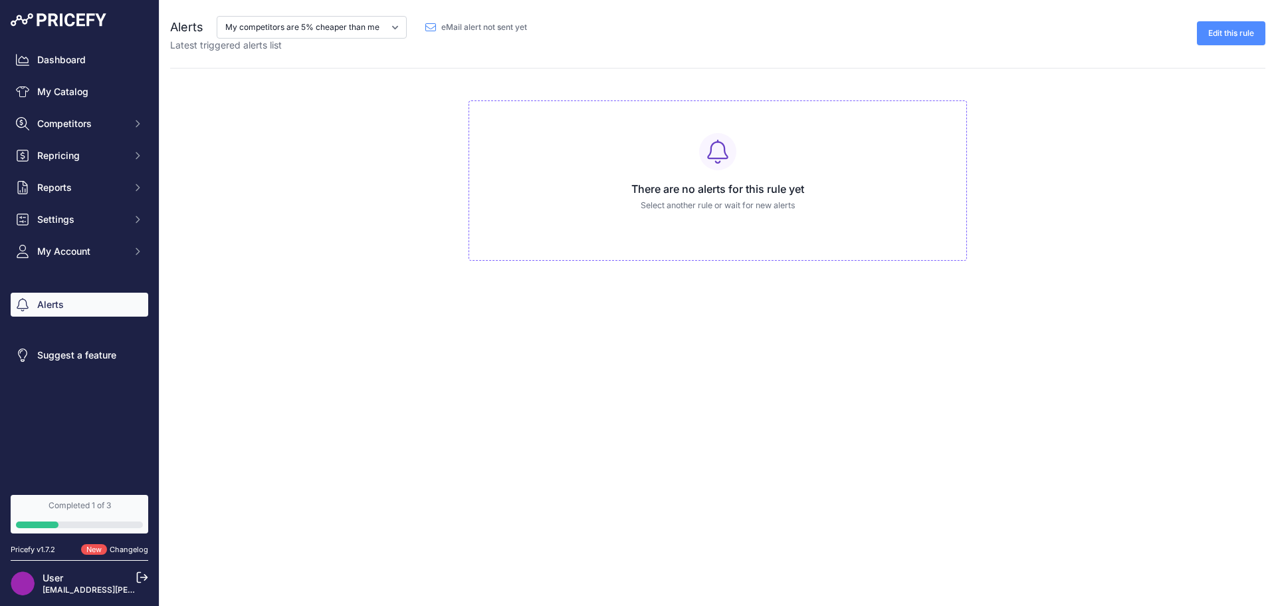
click at [1070, 71] on div "Alerts My competitors are 5% cheaper than me eMail alert not sent yet Latest tr…" at bounding box center [718, 130] width 1117 height 261
click at [72, 94] on link "My Catalog" at bounding box center [80, 92] width 138 height 24
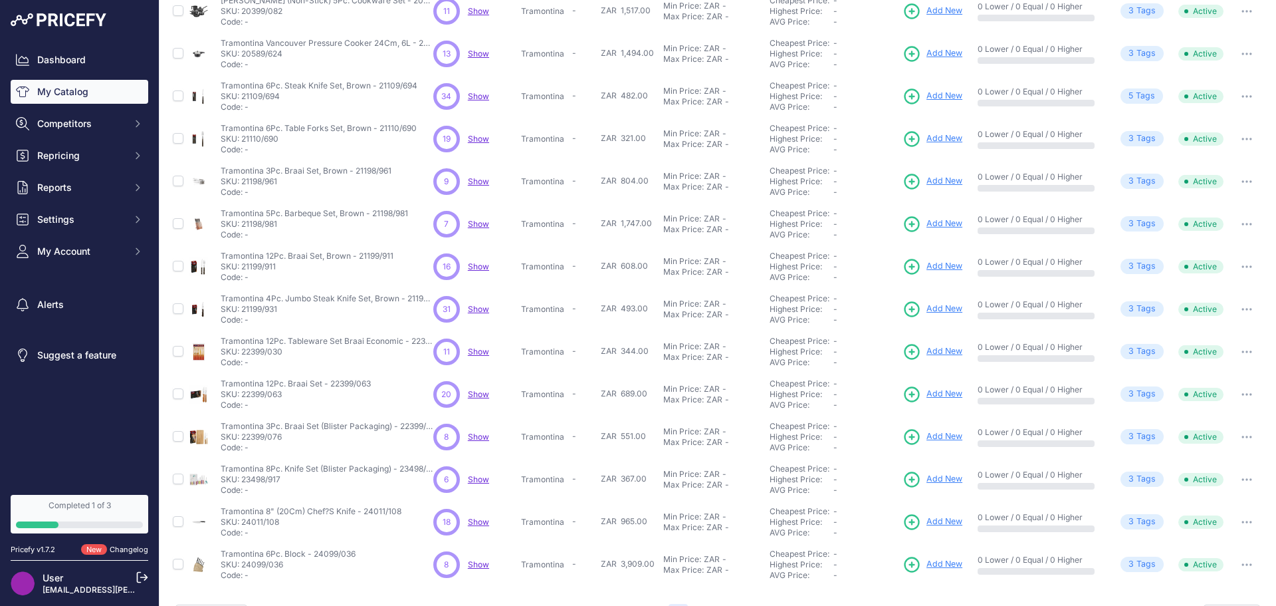
scroll to position [193, 0]
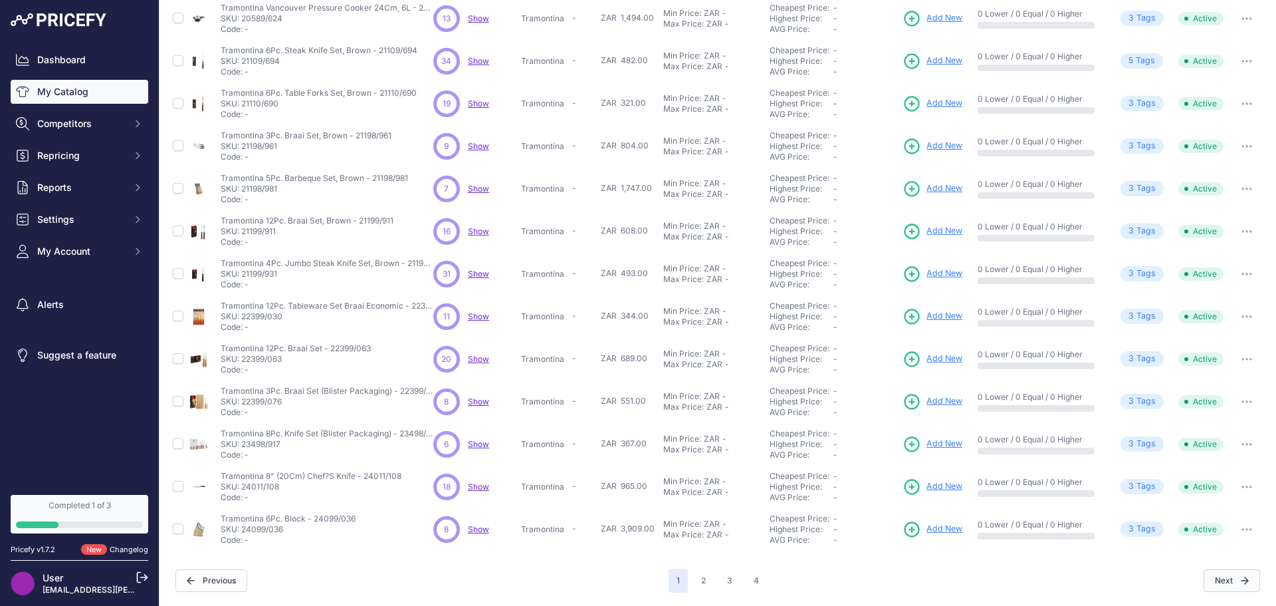
click at [1232, 586] on button "Next" at bounding box center [1232, 580] width 56 height 23
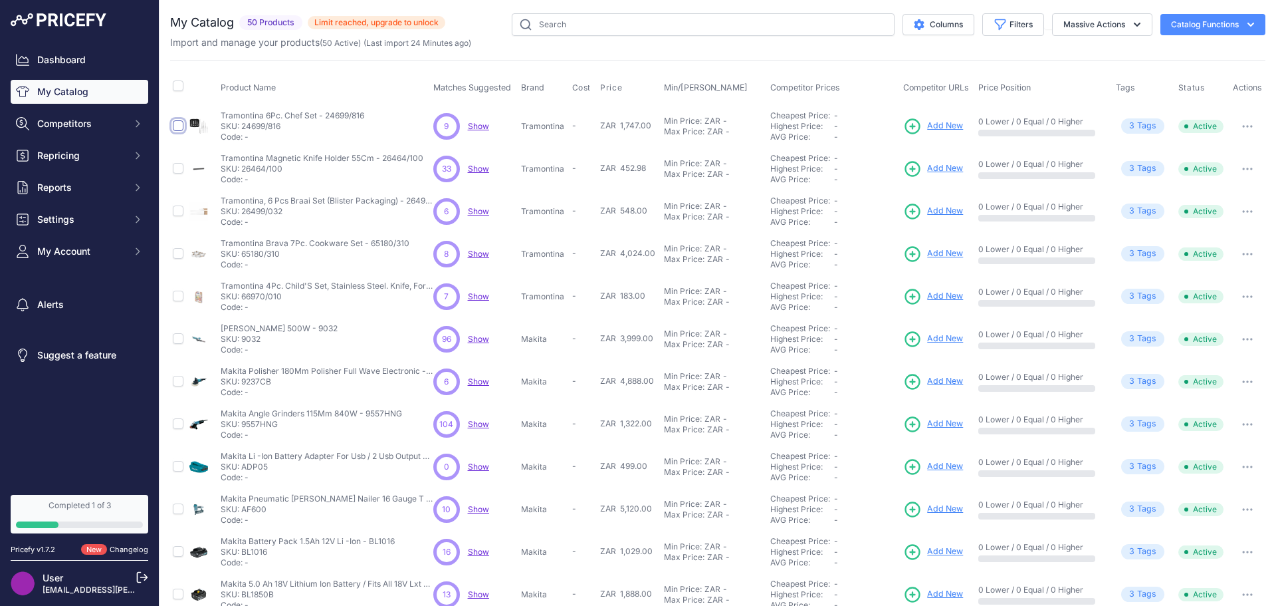
click at [177, 124] on input "checkbox" at bounding box center [178, 125] width 11 height 11
checkbox input "true"
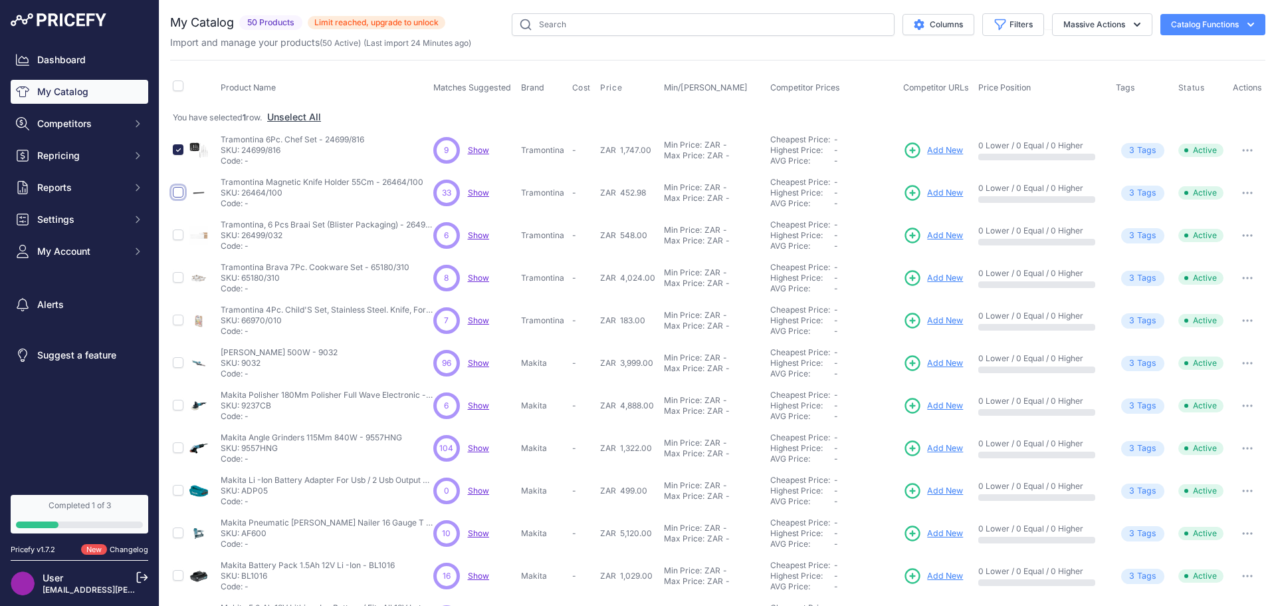
click at [177, 195] on input "checkbox" at bounding box center [178, 192] width 11 height 11
checkbox input "true"
click at [173, 233] on input "checkbox" at bounding box center [178, 234] width 11 height 11
checkbox input "true"
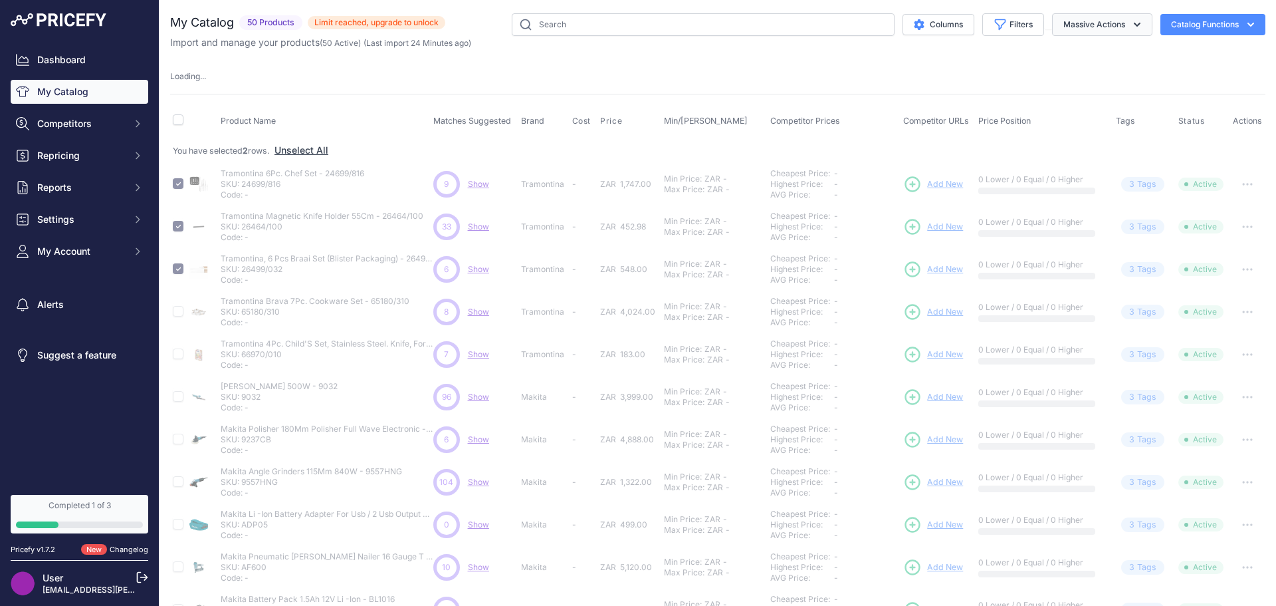
click at [1091, 24] on button "Massive Actions" at bounding box center [1102, 24] width 100 height 23
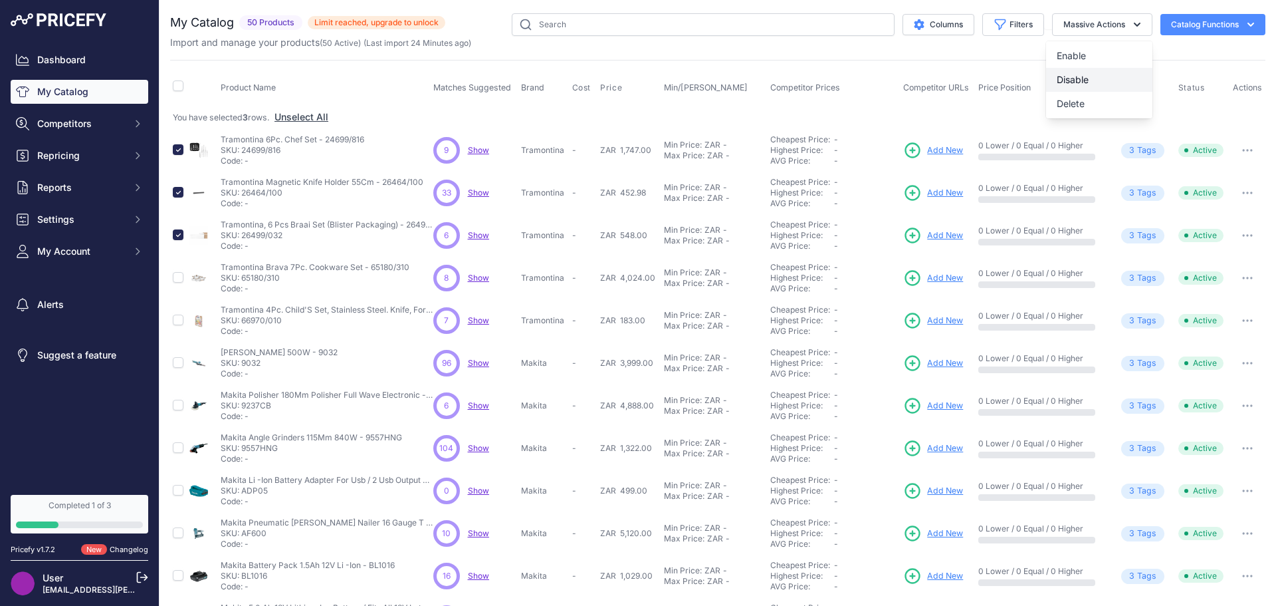
click at [1058, 79] on span "Disable" at bounding box center [1073, 79] width 32 height 11
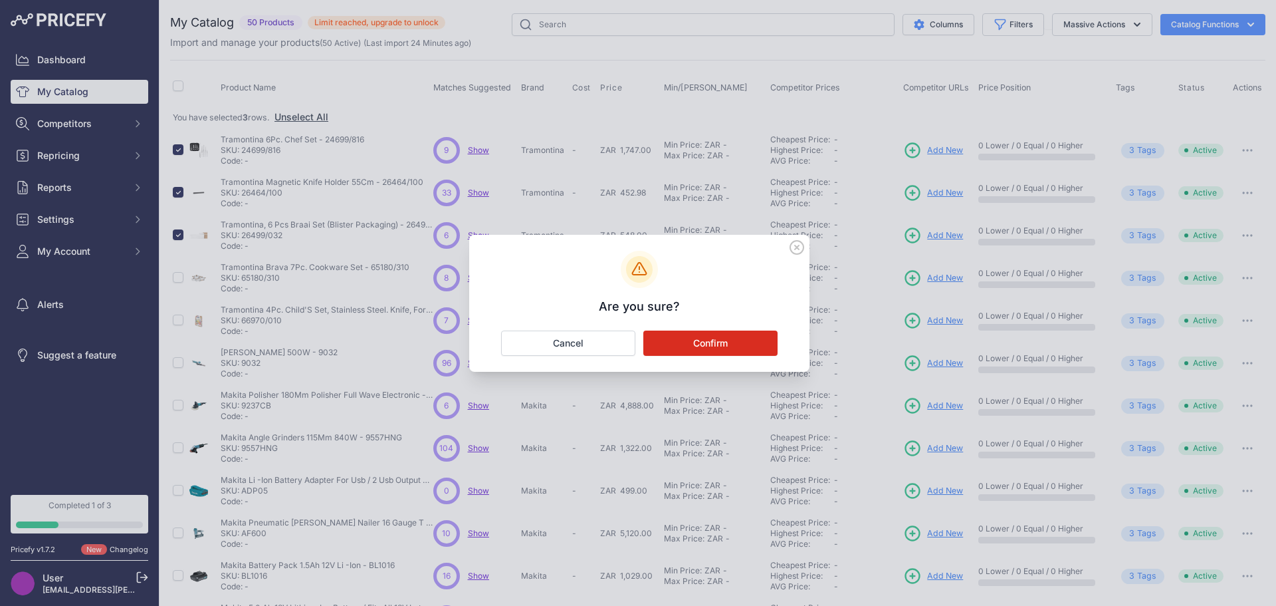
click at [695, 338] on button "Confirm" at bounding box center [710, 342] width 134 height 25
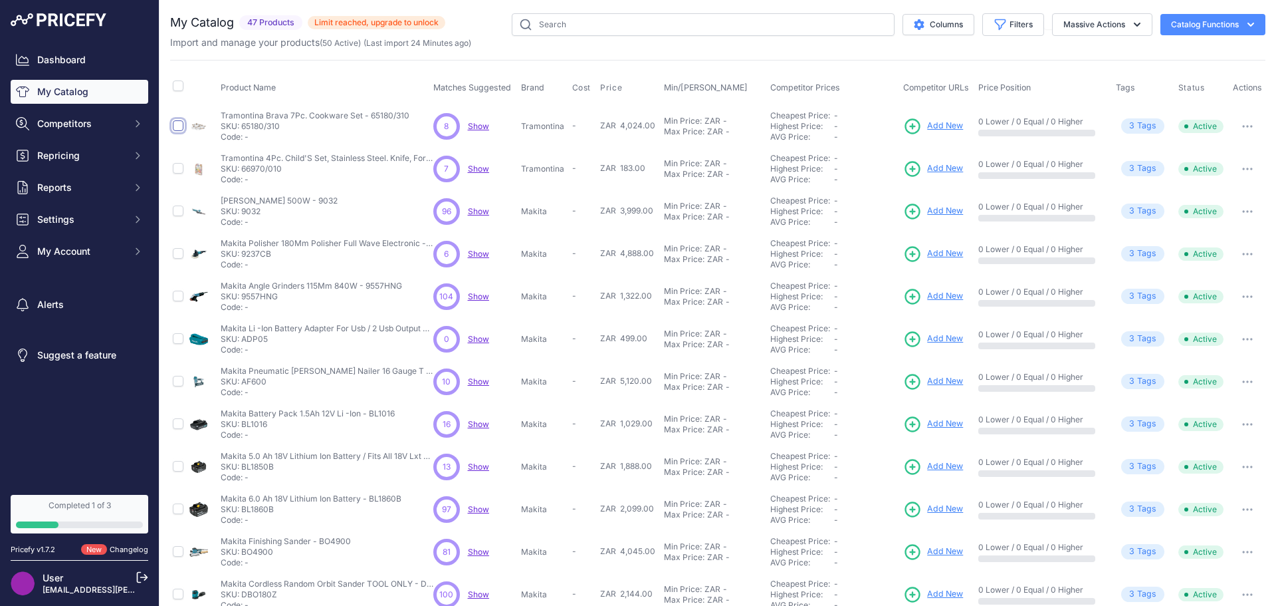
click at [177, 126] on input "checkbox" at bounding box center [178, 125] width 11 height 11
checkbox input "true"
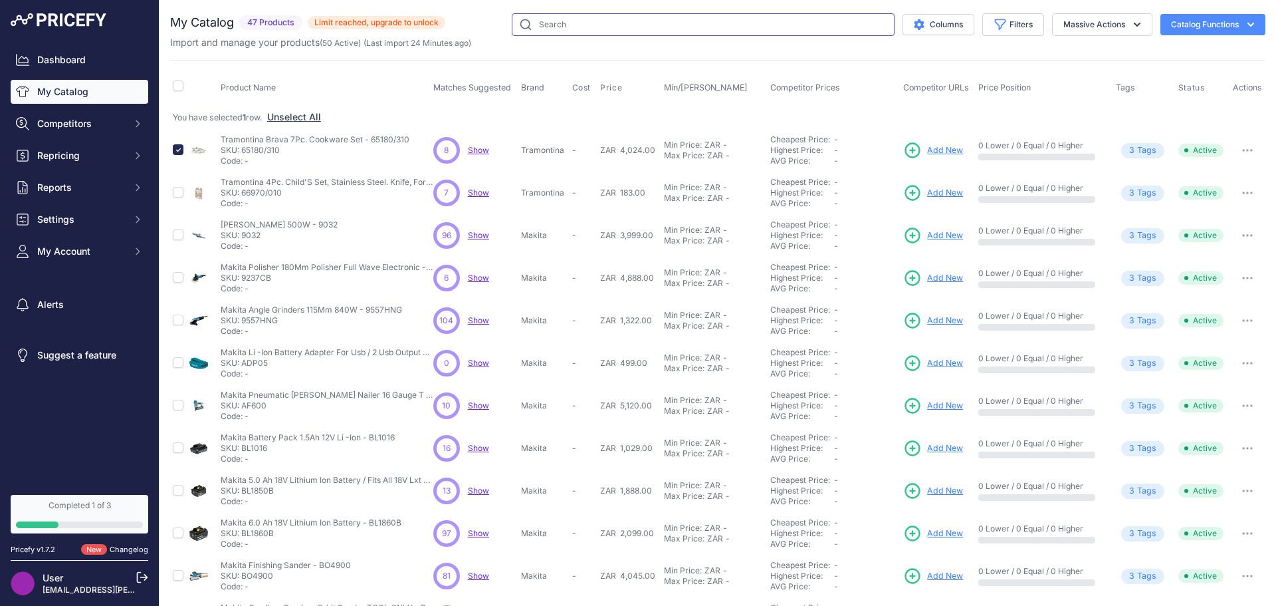
click at [570, 27] on input "text" at bounding box center [703, 24] width 383 height 23
type input "tramontina"
click at [175, 84] on input "checkbox" at bounding box center [178, 85] width 11 height 11
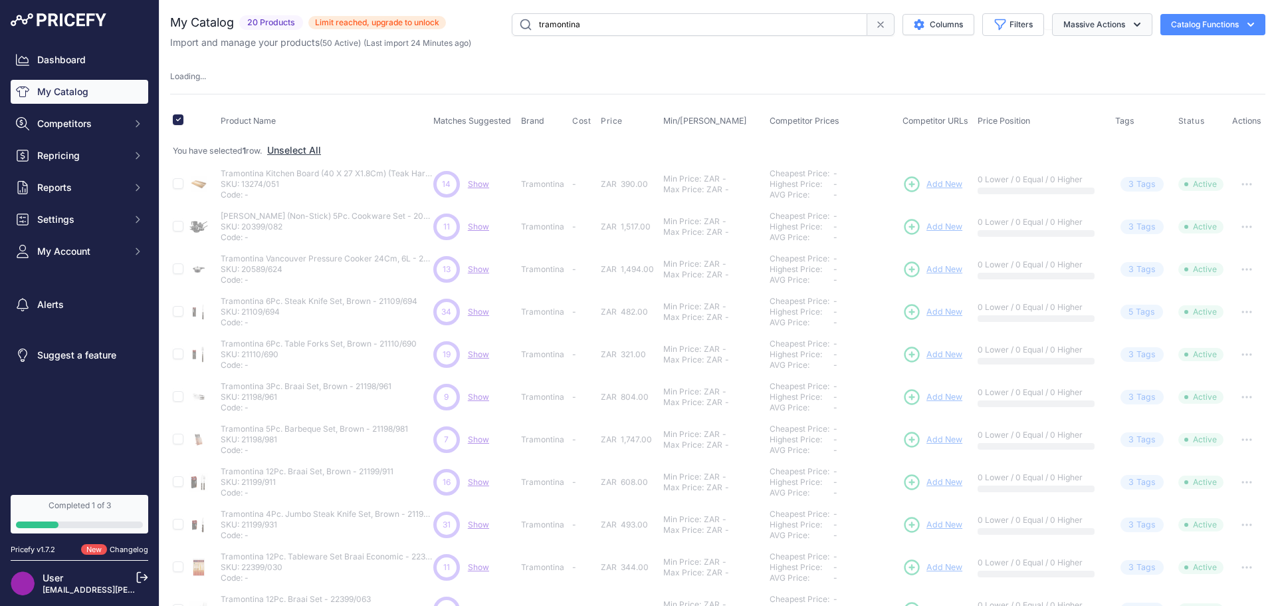
click at [1095, 19] on button "Massive Actions" at bounding box center [1102, 24] width 100 height 23
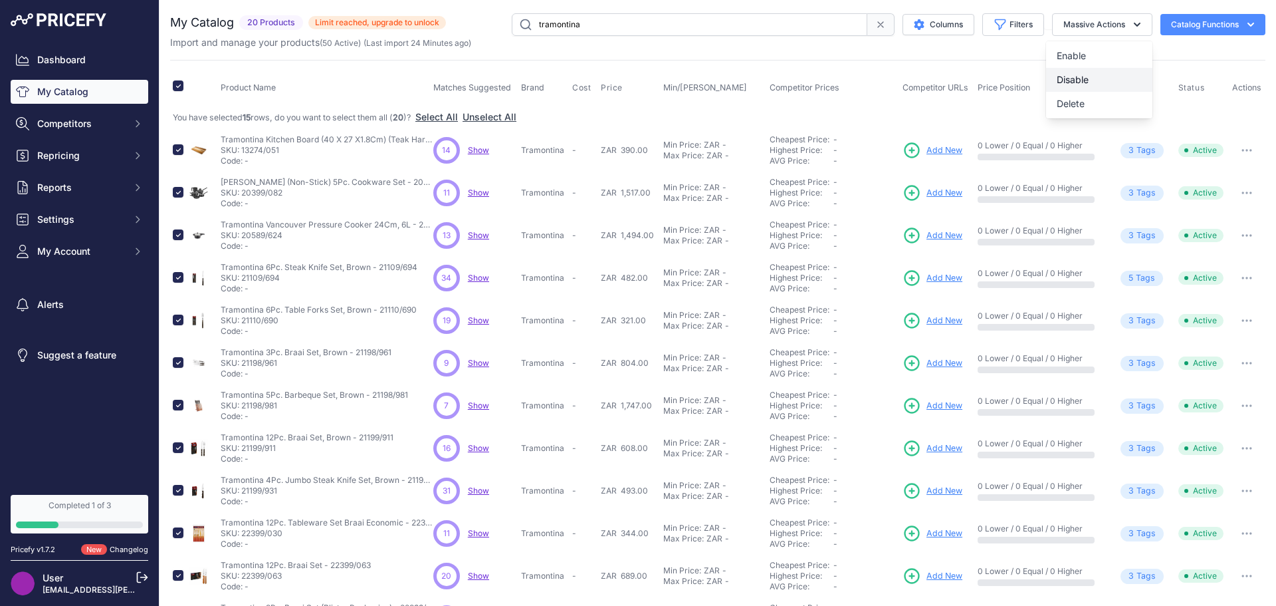
click at [1069, 74] on span "Disable" at bounding box center [1073, 79] width 32 height 11
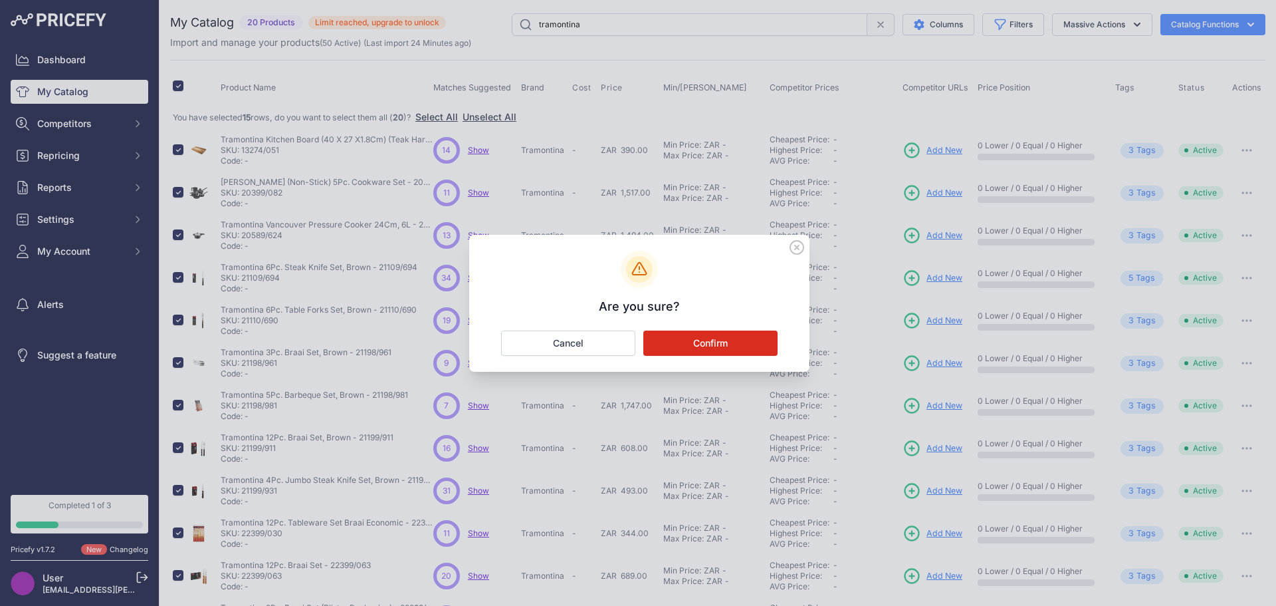
click at [707, 336] on button "Confirm" at bounding box center [710, 342] width 134 height 25
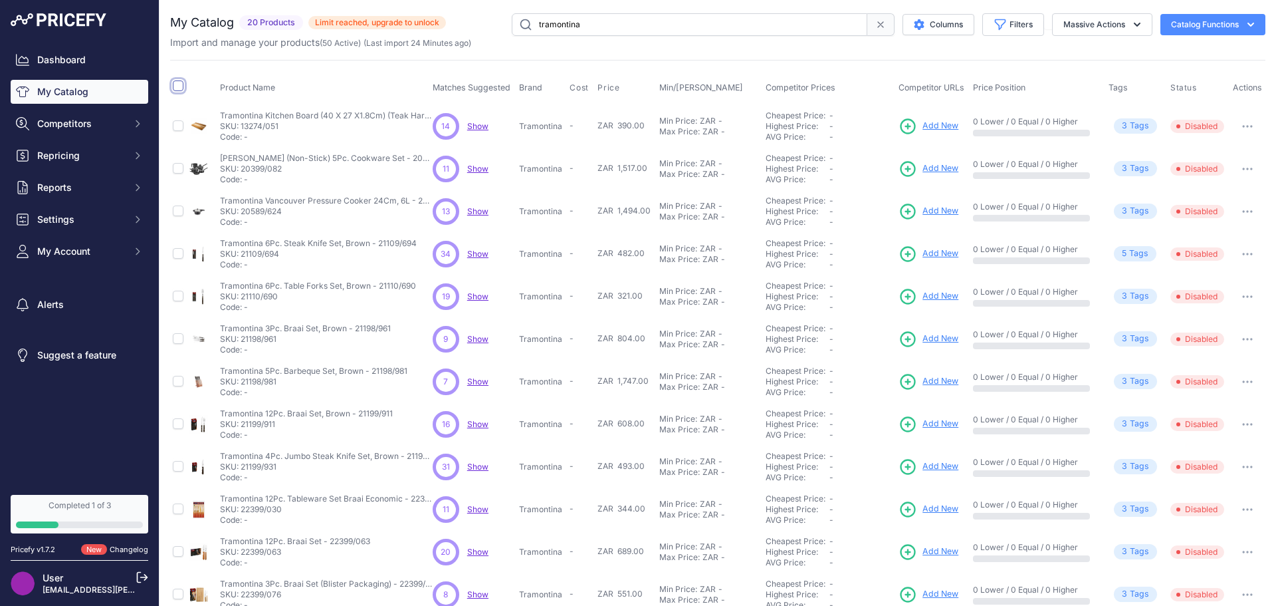
click at [179, 86] on input "checkbox" at bounding box center [178, 85] width 11 height 11
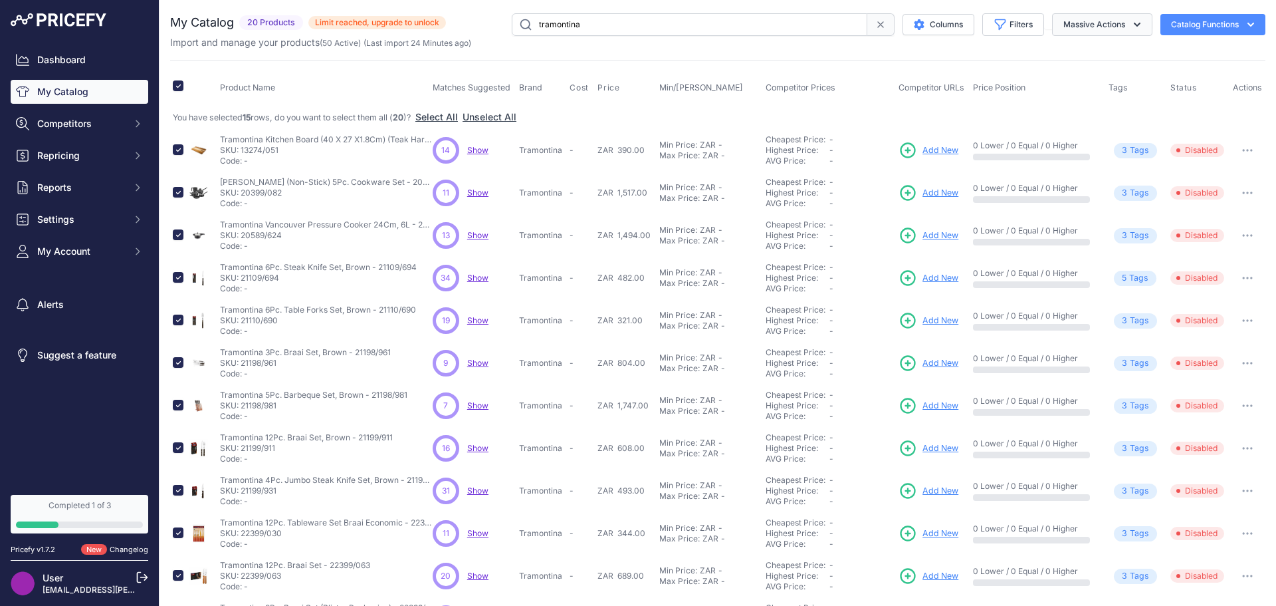
click at [1087, 21] on button "Massive Actions" at bounding box center [1102, 24] width 100 height 23
click at [1067, 73] on button "Disable" at bounding box center [1099, 80] width 106 height 24
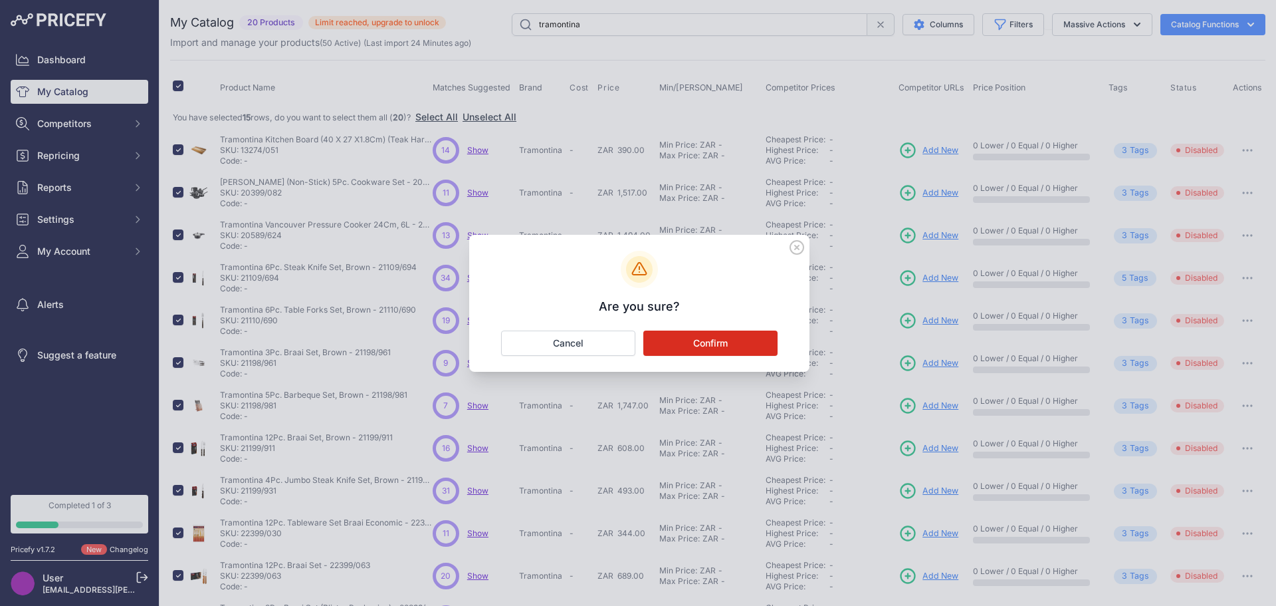
click at [710, 336] on button "Confirm" at bounding box center [710, 342] width 134 height 25
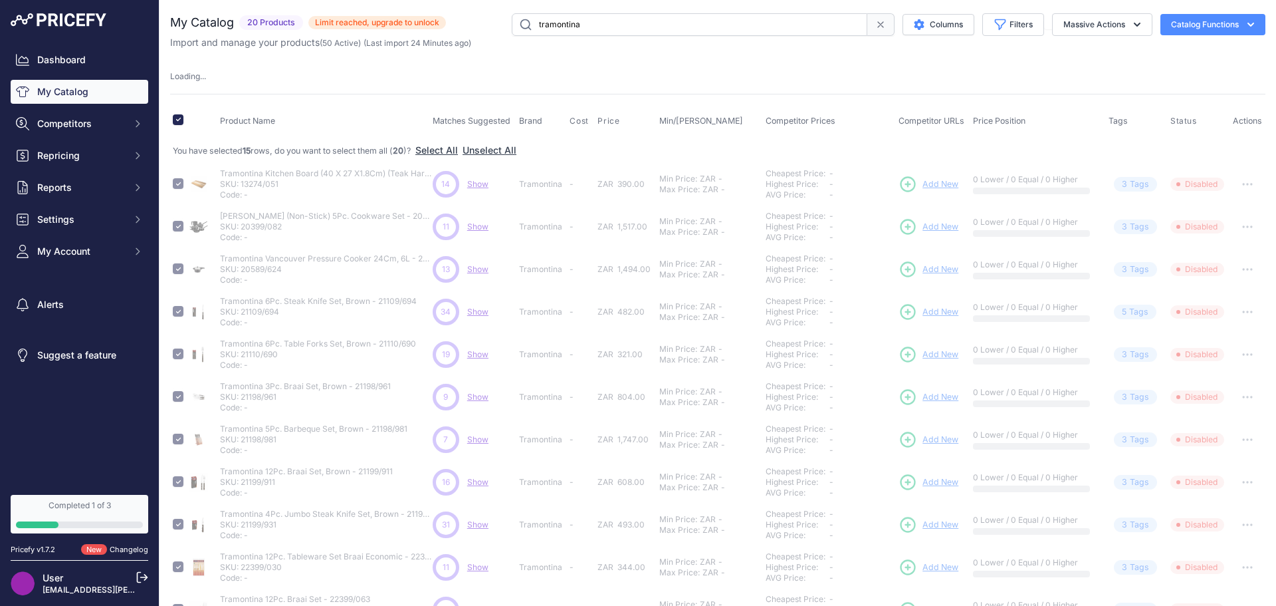
checkbox input "false"
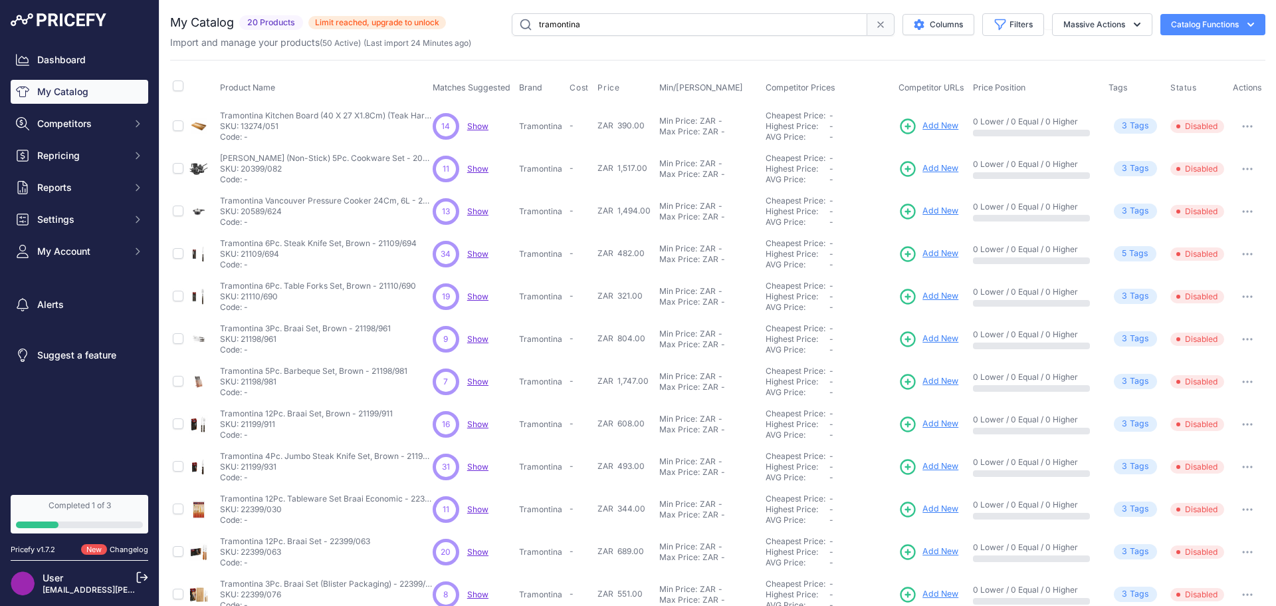
click at [378, 20] on span "Limit reached, upgrade to unlock" at bounding box center [377, 22] width 138 height 13
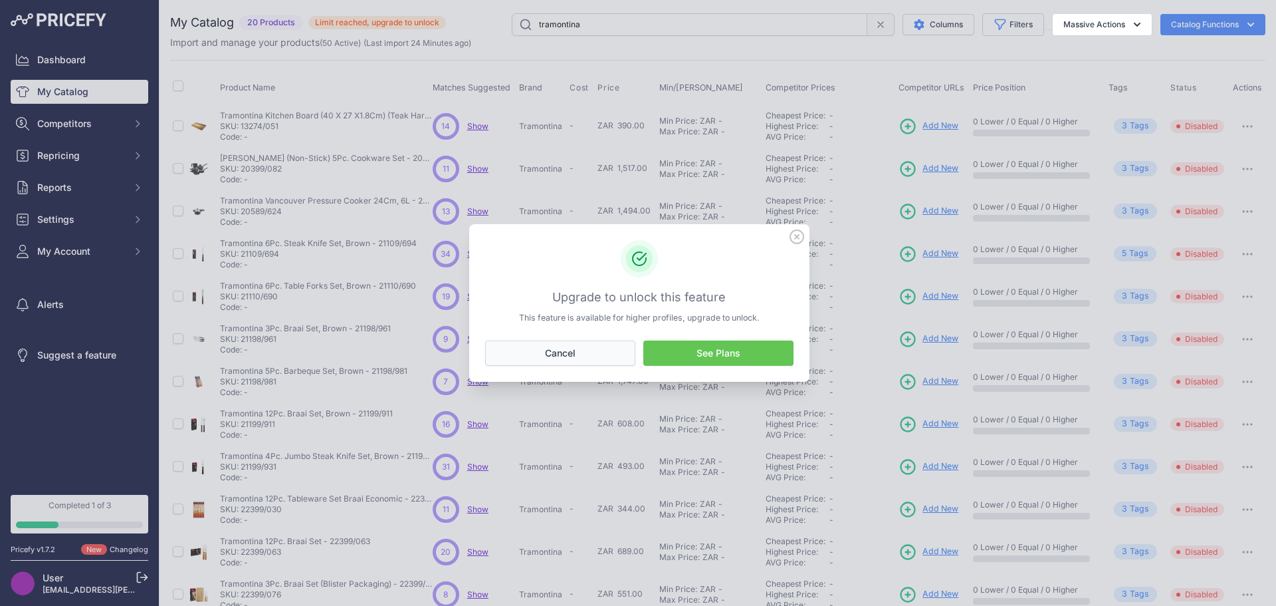
click at [548, 341] on button "Cancel" at bounding box center [560, 352] width 150 height 25
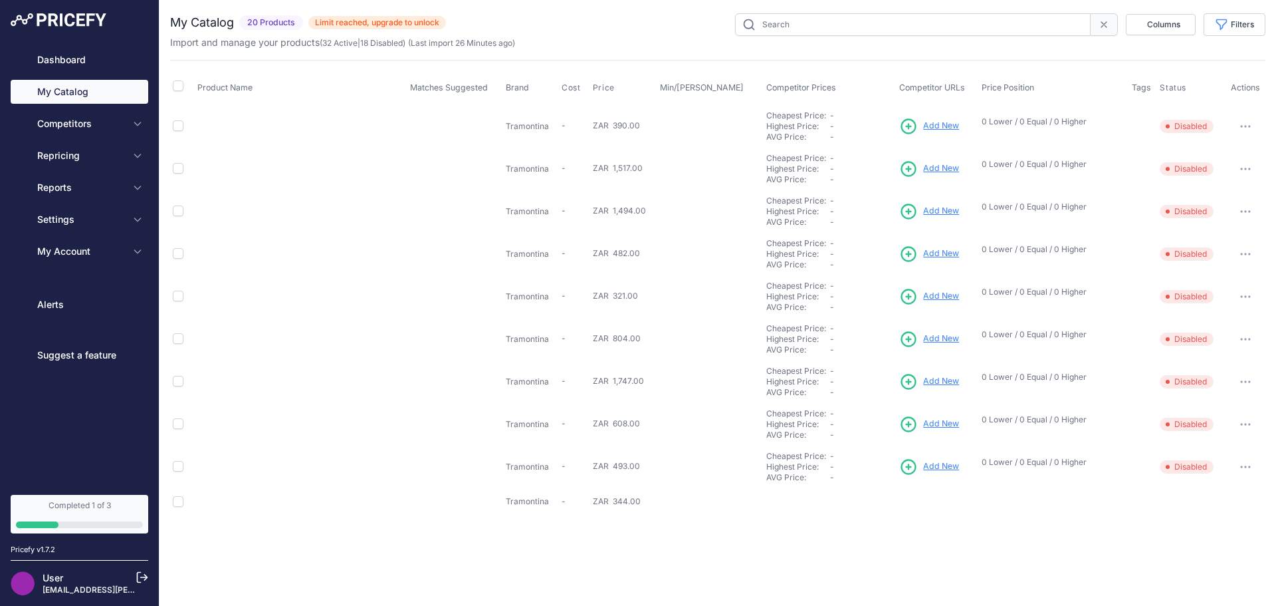
type input "tramontina"
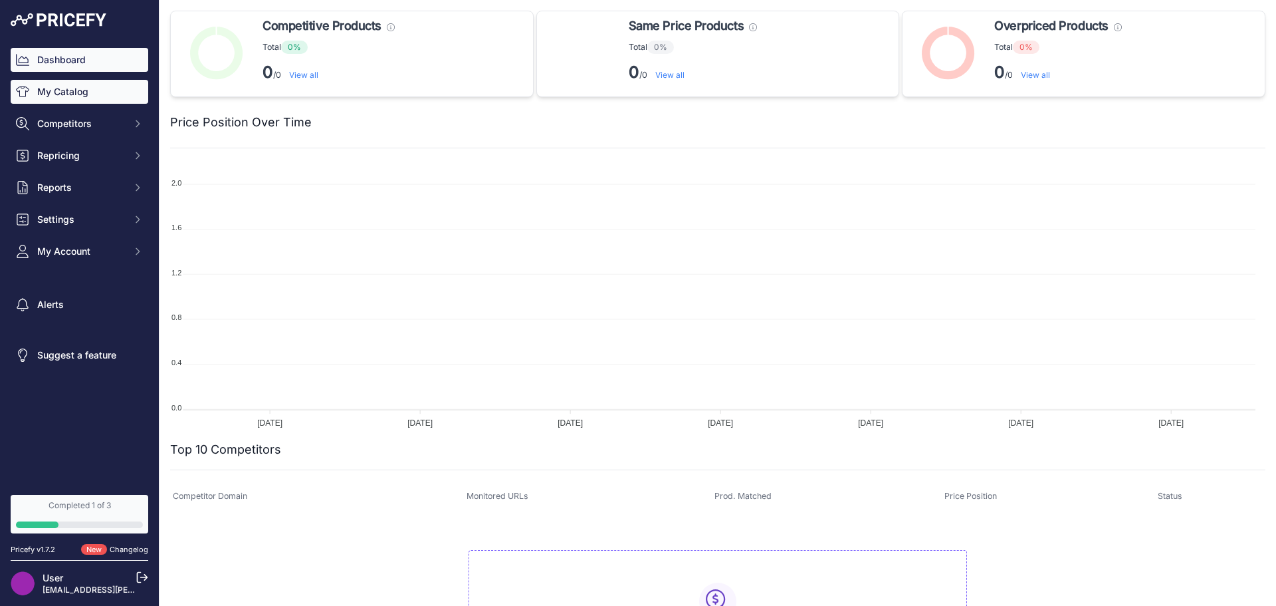
click at [66, 101] on link "My Catalog" at bounding box center [80, 92] width 138 height 24
click at [80, 89] on link "My Catalog" at bounding box center [80, 92] width 138 height 24
click at [117, 101] on link "My Catalog" at bounding box center [80, 92] width 138 height 24
click at [108, 90] on link "My Catalog" at bounding box center [80, 92] width 138 height 24
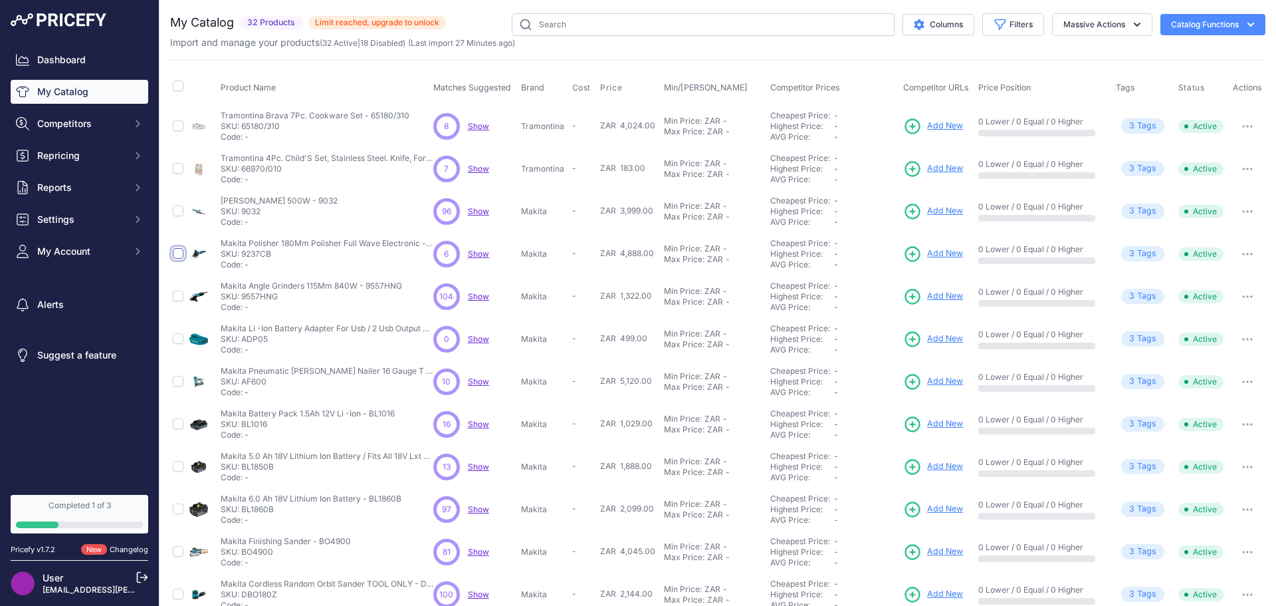
click at [179, 253] on input "checkbox" at bounding box center [178, 253] width 11 height 11
checkbox input "true"
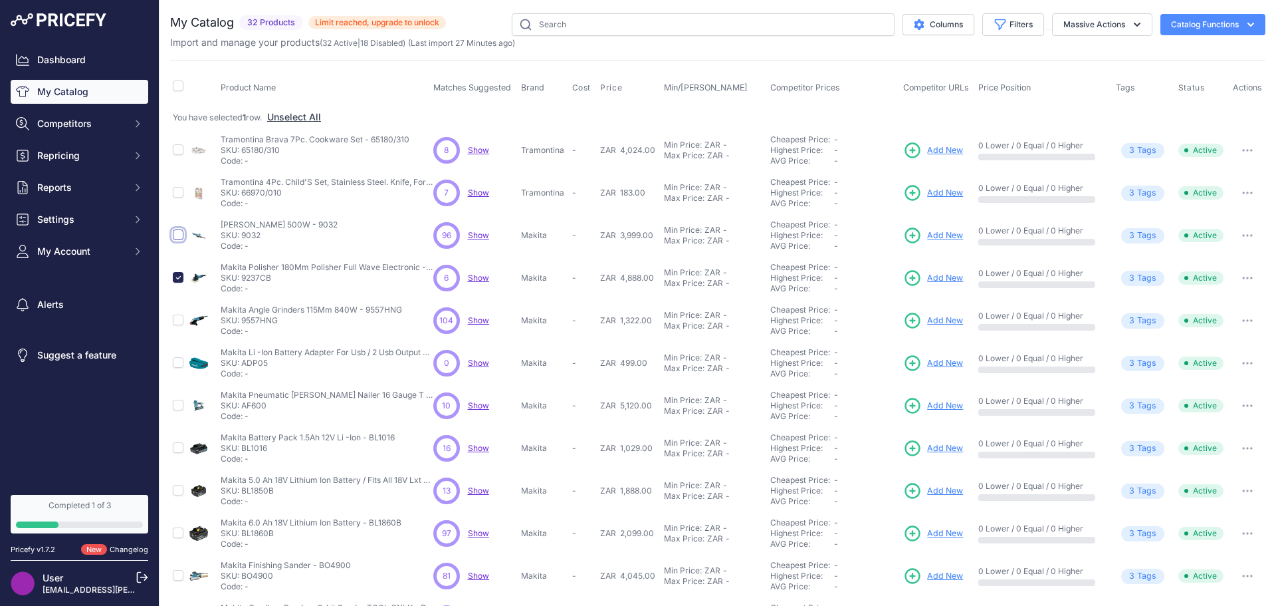
click at [177, 240] on input "checkbox" at bounding box center [178, 234] width 11 height 11
checkbox input "true"
click at [178, 324] on input "checkbox" at bounding box center [178, 319] width 11 height 11
checkbox input "true"
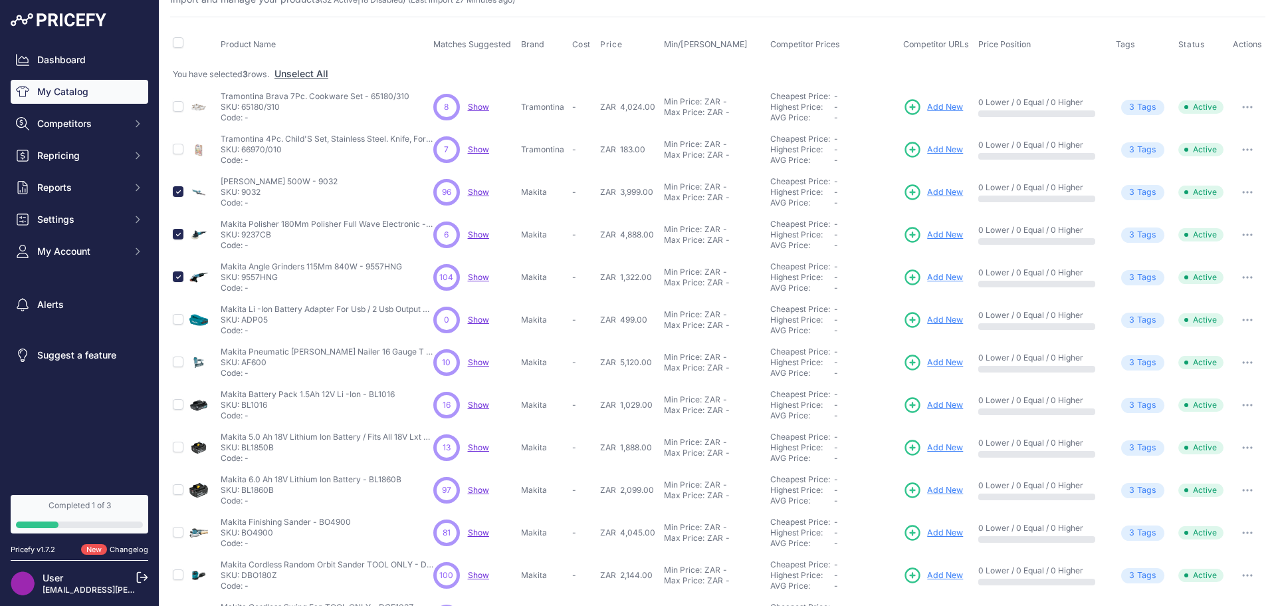
scroll to position [217, 0]
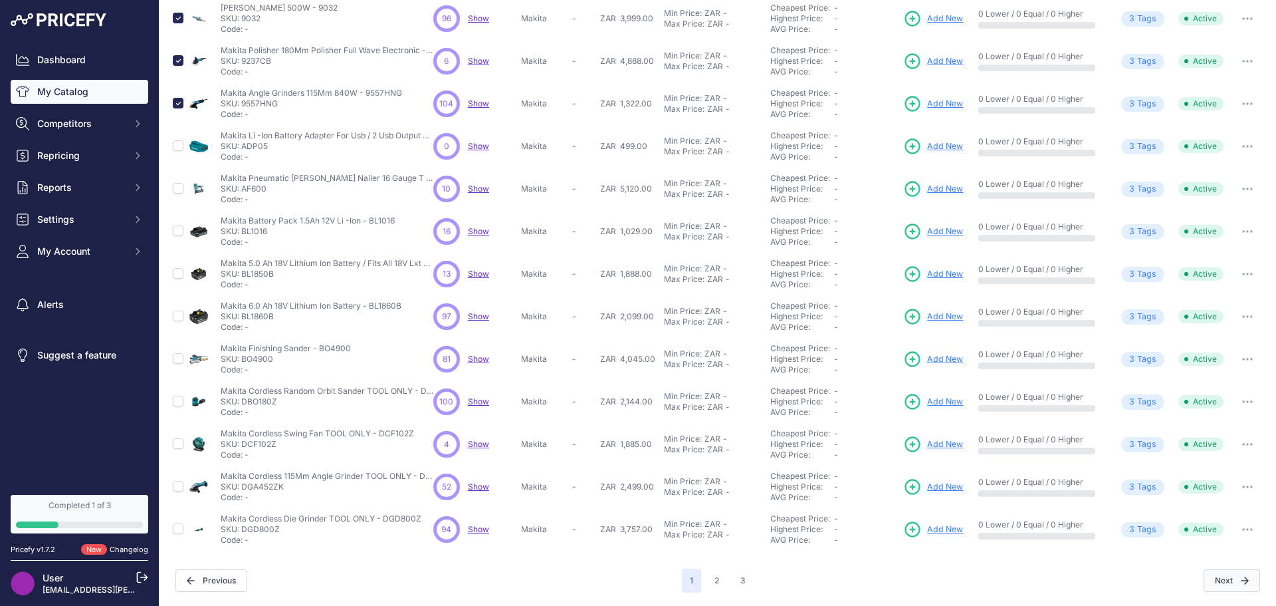
click at [1213, 583] on button "Next" at bounding box center [1232, 580] width 56 height 23
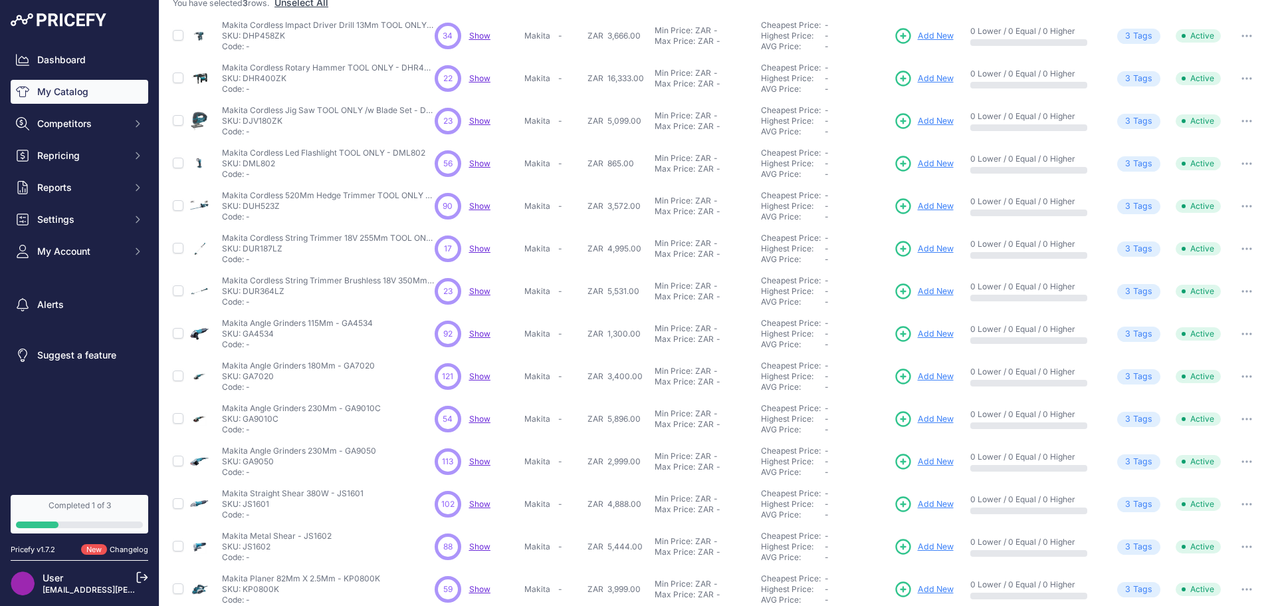
scroll to position [217, 0]
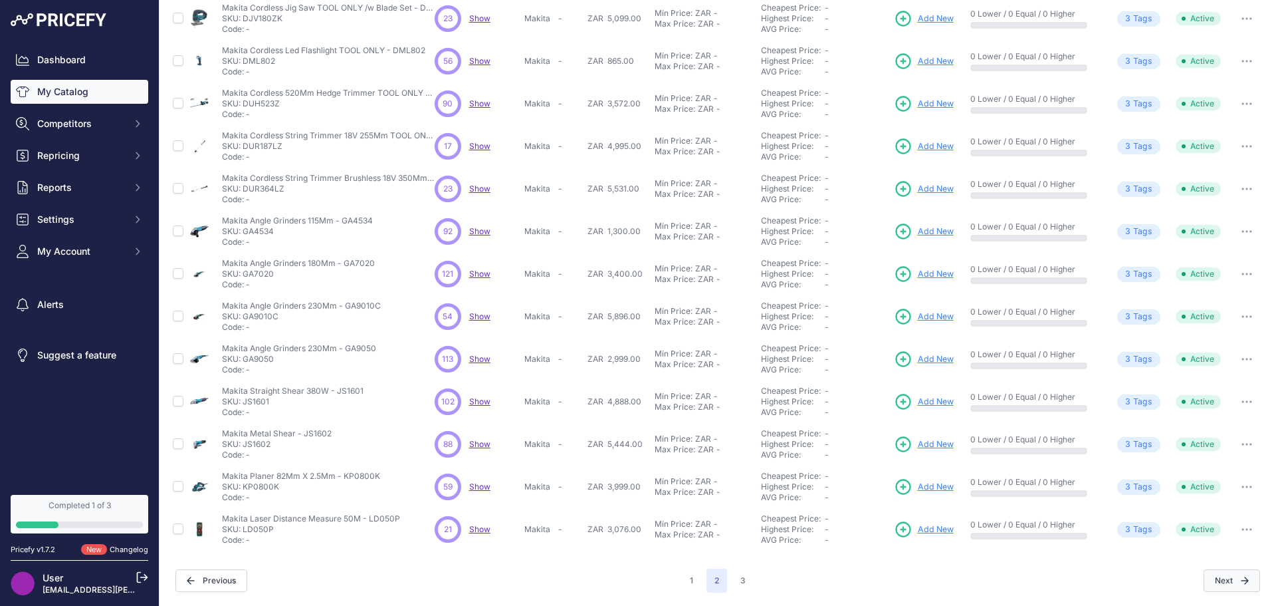
click at [1214, 579] on button "Next" at bounding box center [1232, 580] width 56 height 23
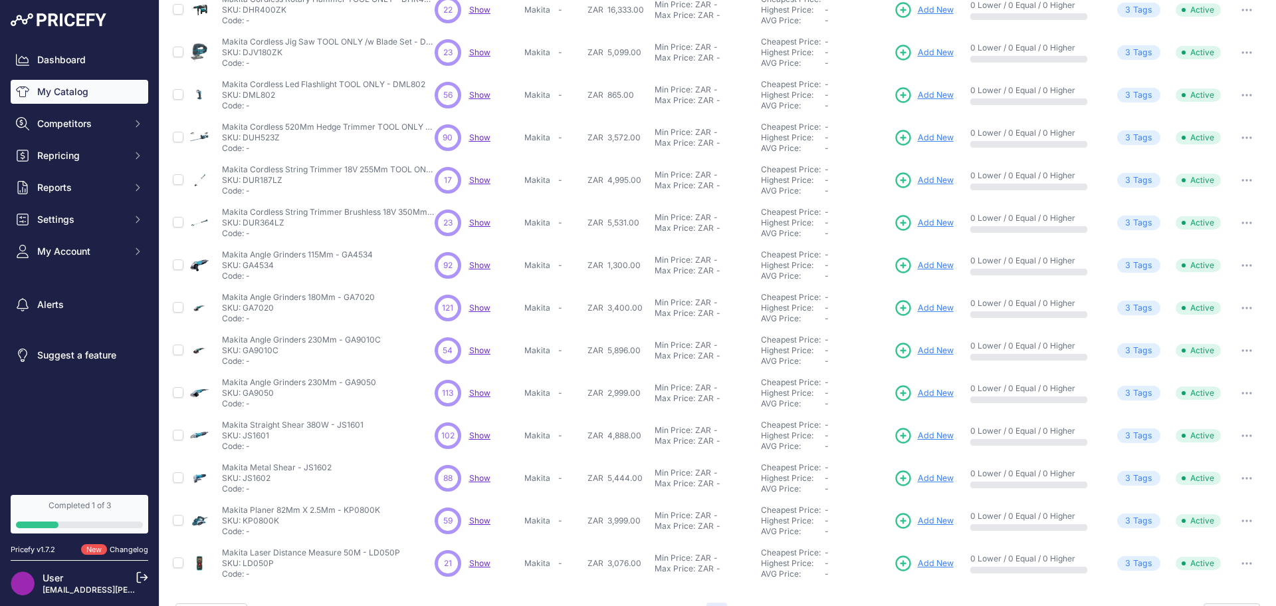
scroll to position [251, 0]
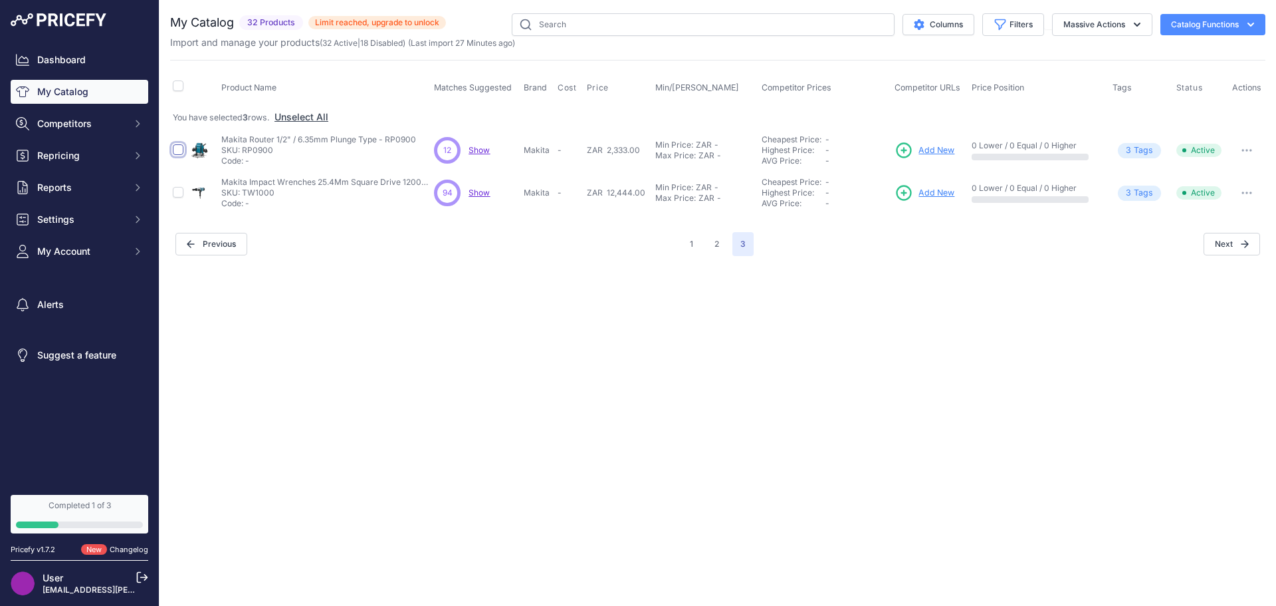
click at [177, 148] on input "checkbox" at bounding box center [178, 149] width 11 height 11
checkbox input "true"
click at [175, 192] on input "checkbox" at bounding box center [178, 192] width 11 height 11
checkbox input "true"
